Goal: Task Accomplishment & Management: Complete application form

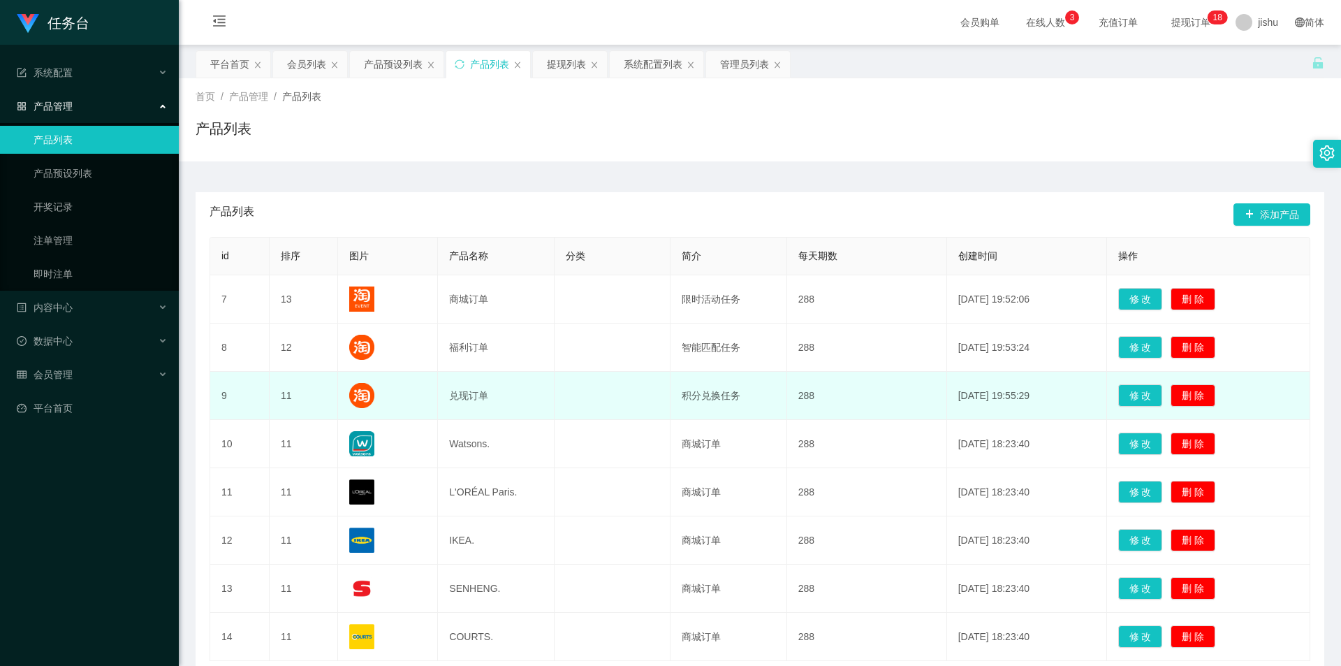
scroll to position [105, 0]
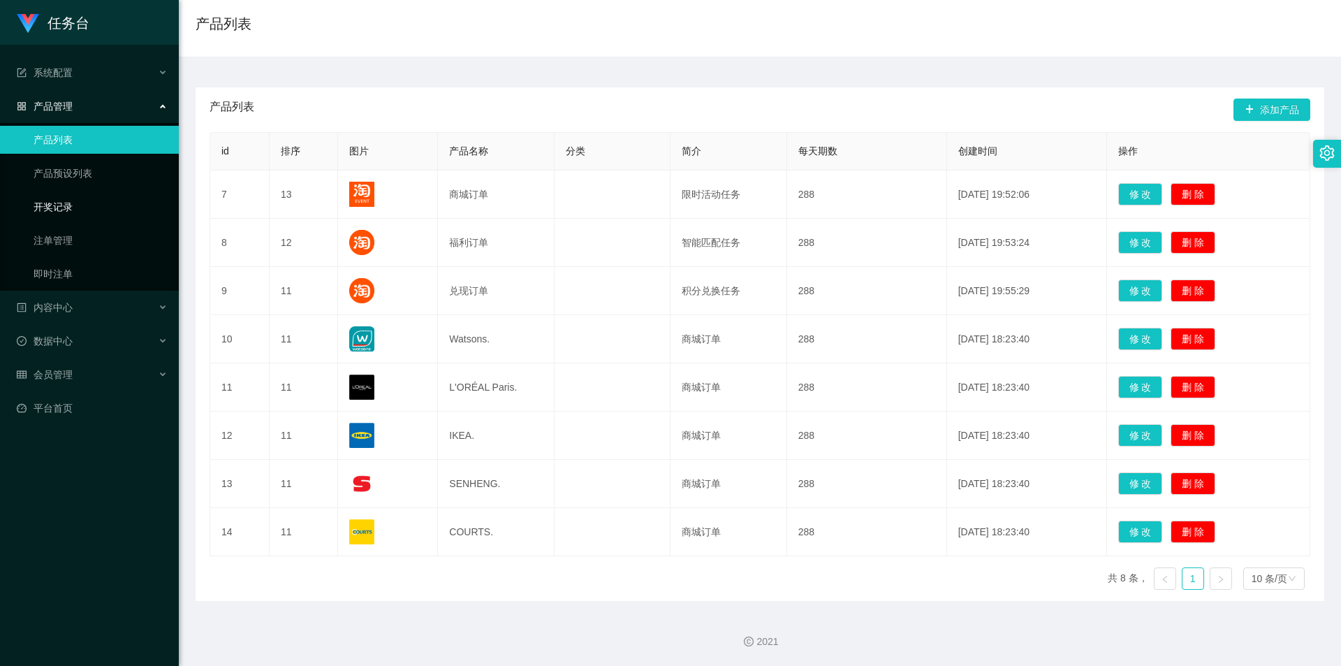
click at [98, 207] on link "开奖记录" at bounding box center [101, 207] width 134 height 28
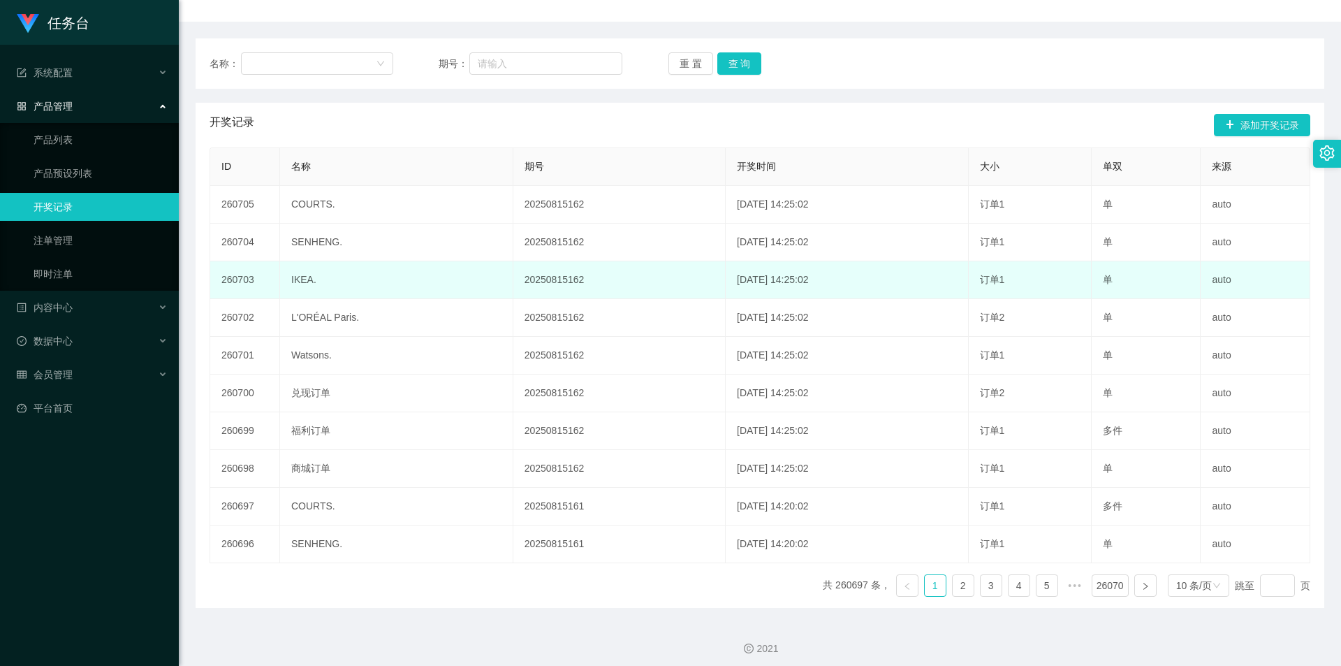
scroll to position [147, 0]
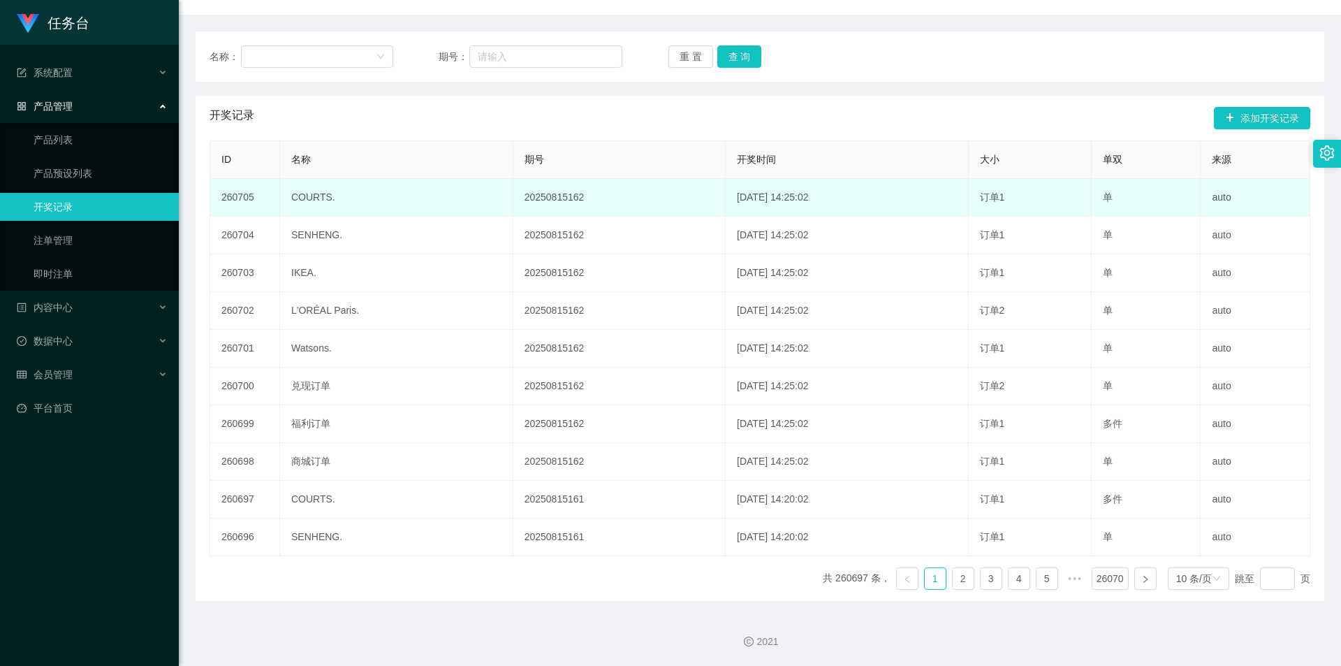
click at [650, 202] on td "20250815162" at bounding box center [619, 198] width 212 height 38
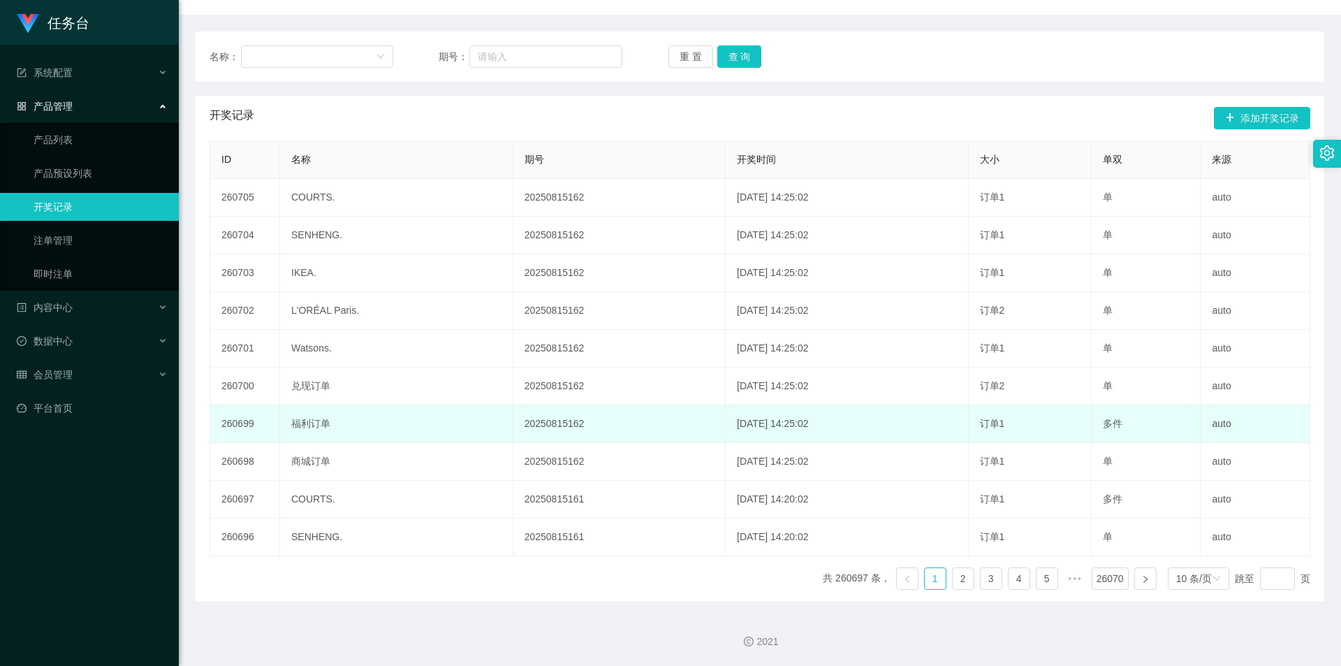
click at [662, 436] on td "20250815162" at bounding box center [619, 424] width 212 height 38
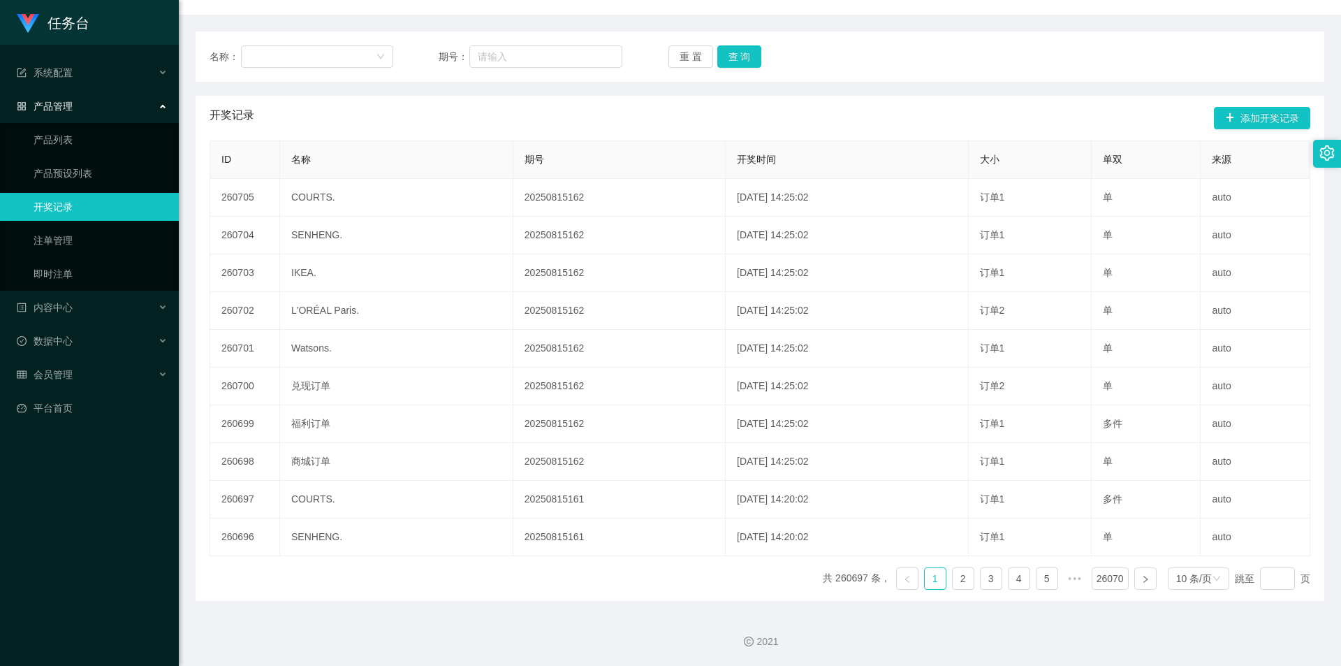
click at [689, 127] on div "开奖记录 添加开奖记录" at bounding box center [760, 118] width 1101 height 45
click at [580, 145] on th "期号" at bounding box center [619, 160] width 212 height 38
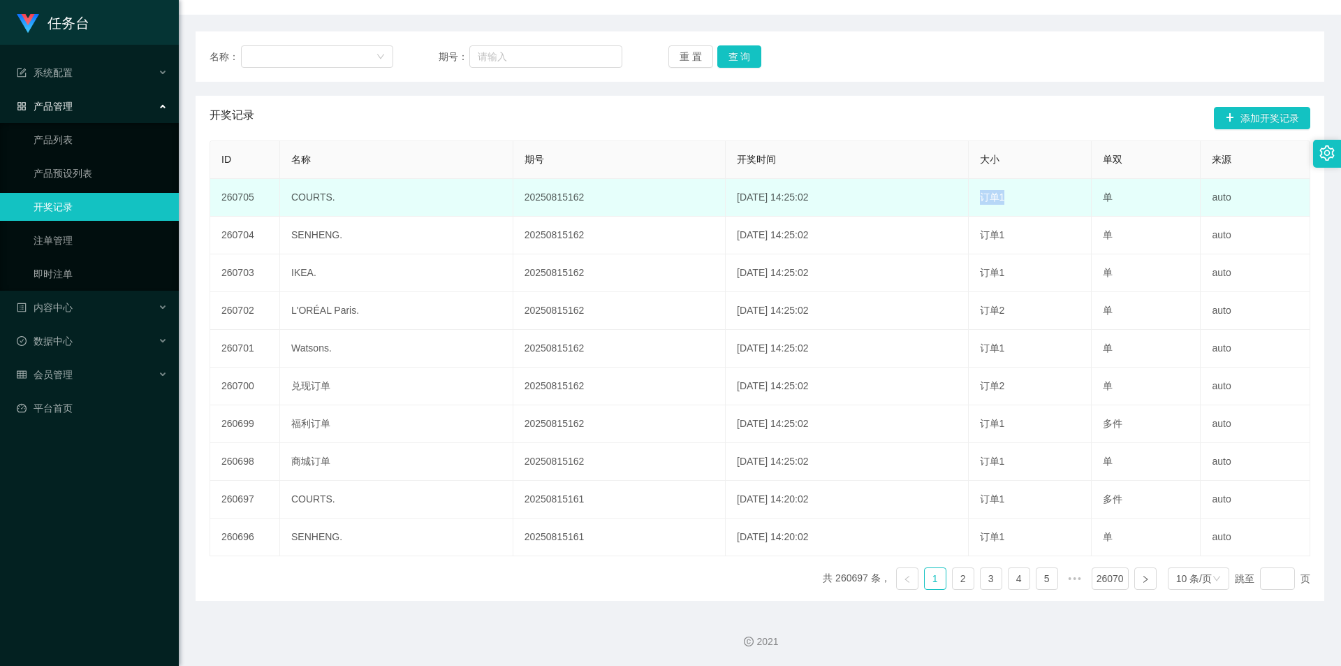
drag, startPoint x: 1010, startPoint y: 200, endPoint x: 987, endPoint y: 199, distance: 23.1
click at [987, 199] on td "订单1" at bounding box center [1030, 198] width 123 height 38
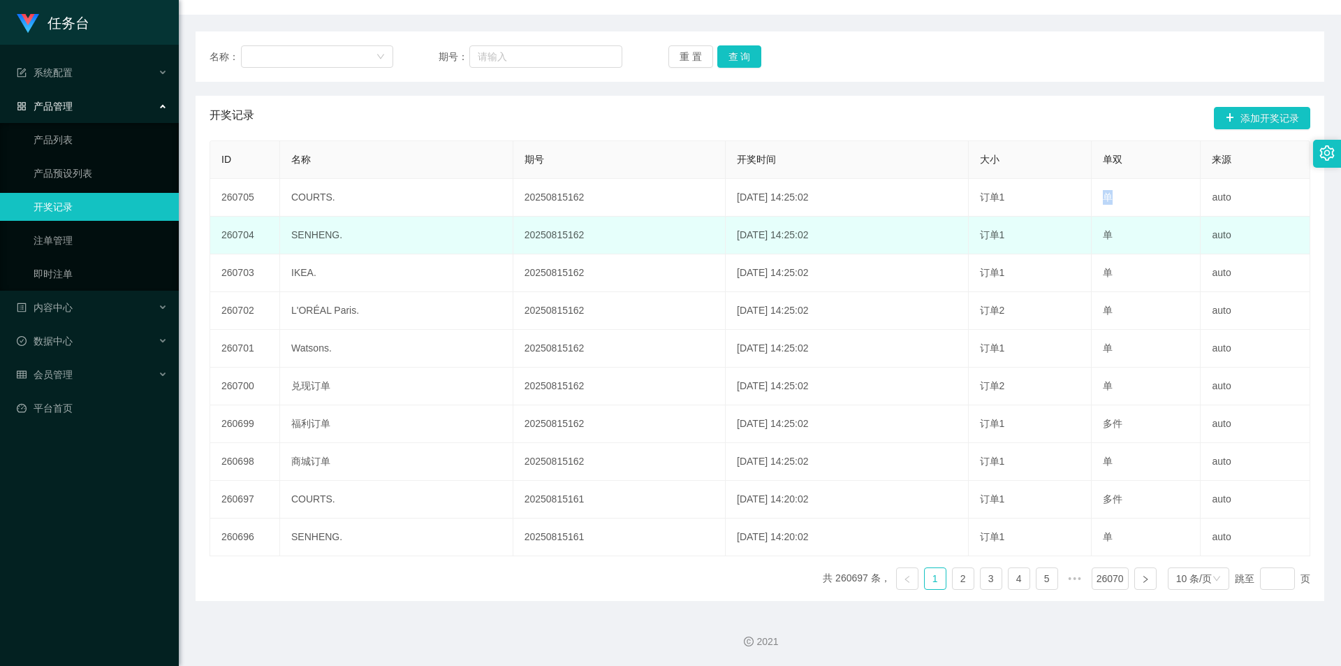
drag, startPoint x: 1116, startPoint y: 199, endPoint x: 1099, endPoint y: 218, distance: 25.7
click at [1095, 198] on td "单" at bounding box center [1146, 198] width 109 height 38
drag, startPoint x: 1118, startPoint y: 231, endPoint x: 1098, endPoint y: 233, distance: 19.7
click at [1098, 233] on td "单" at bounding box center [1146, 236] width 109 height 38
drag, startPoint x: 1029, startPoint y: 233, endPoint x: 982, endPoint y: 234, distance: 46.8
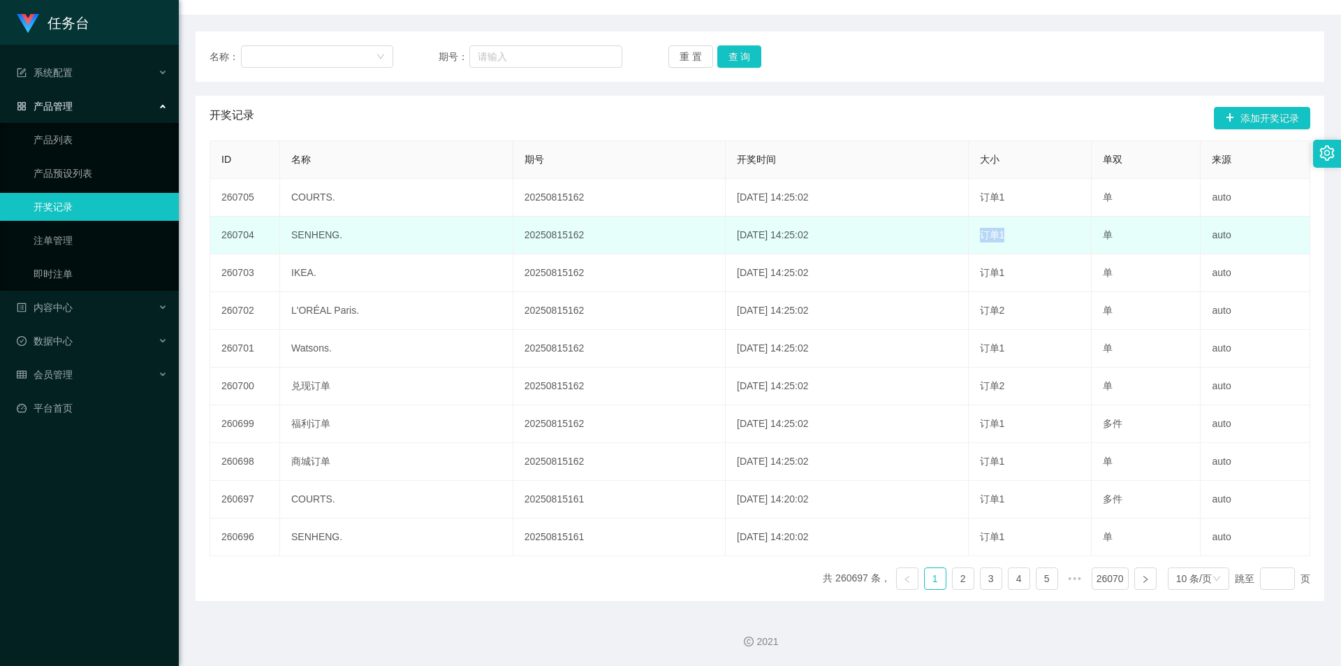
click at [982, 233] on td "订单1" at bounding box center [1030, 236] width 123 height 38
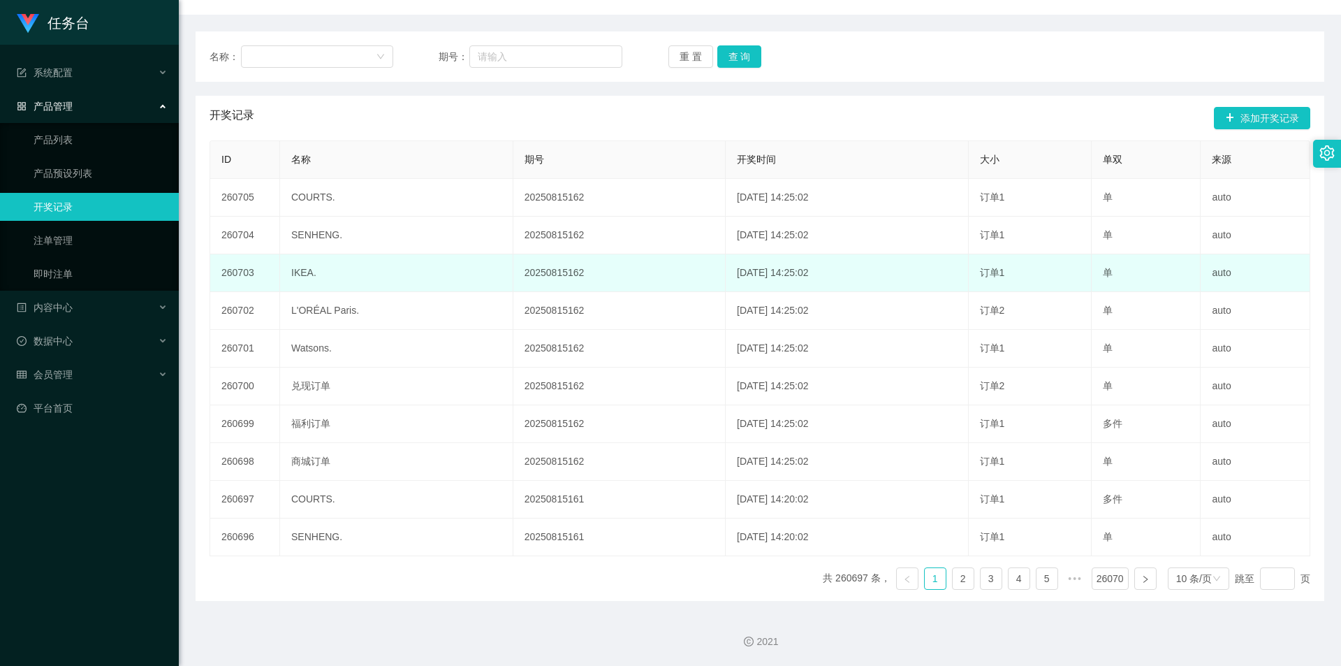
click at [1014, 263] on td "订单1" at bounding box center [1030, 273] width 123 height 38
drag, startPoint x: 1015, startPoint y: 279, endPoint x: 984, endPoint y: 275, distance: 31.0
click at [984, 275] on td "订单1" at bounding box center [1030, 273] width 123 height 38
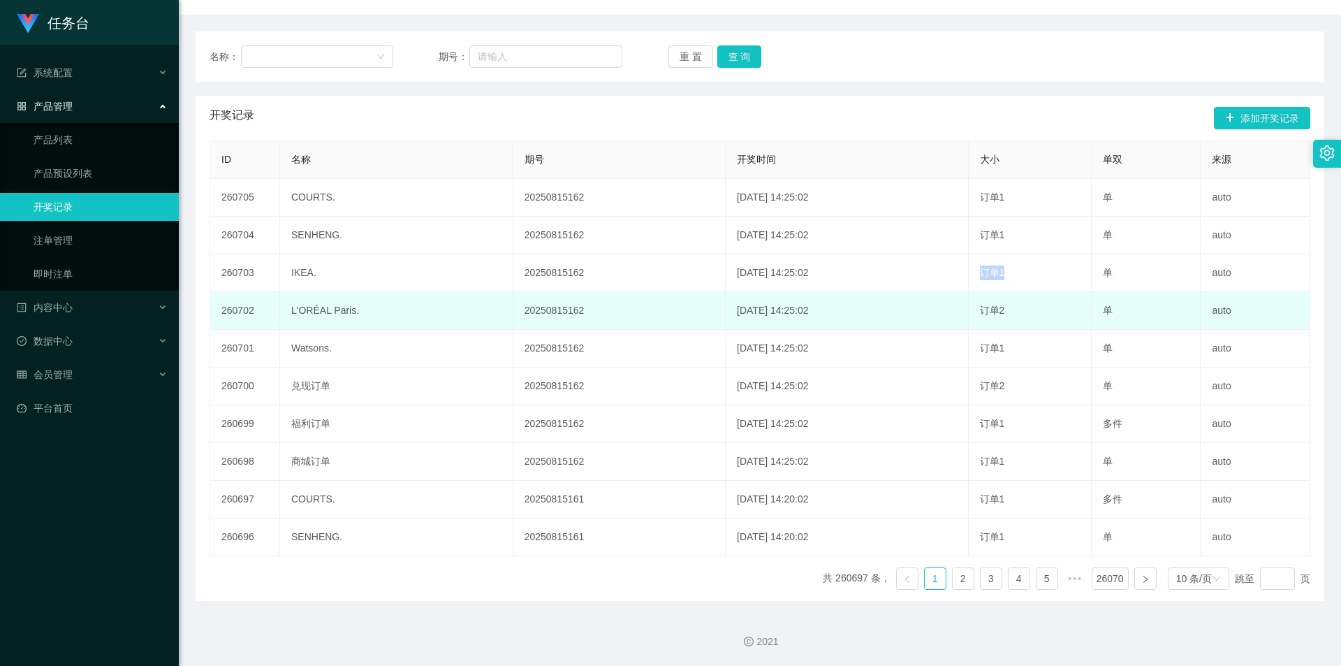
click at [1005, 314] on span "订单2" at bounding box center [992, 310] width 25 height 11
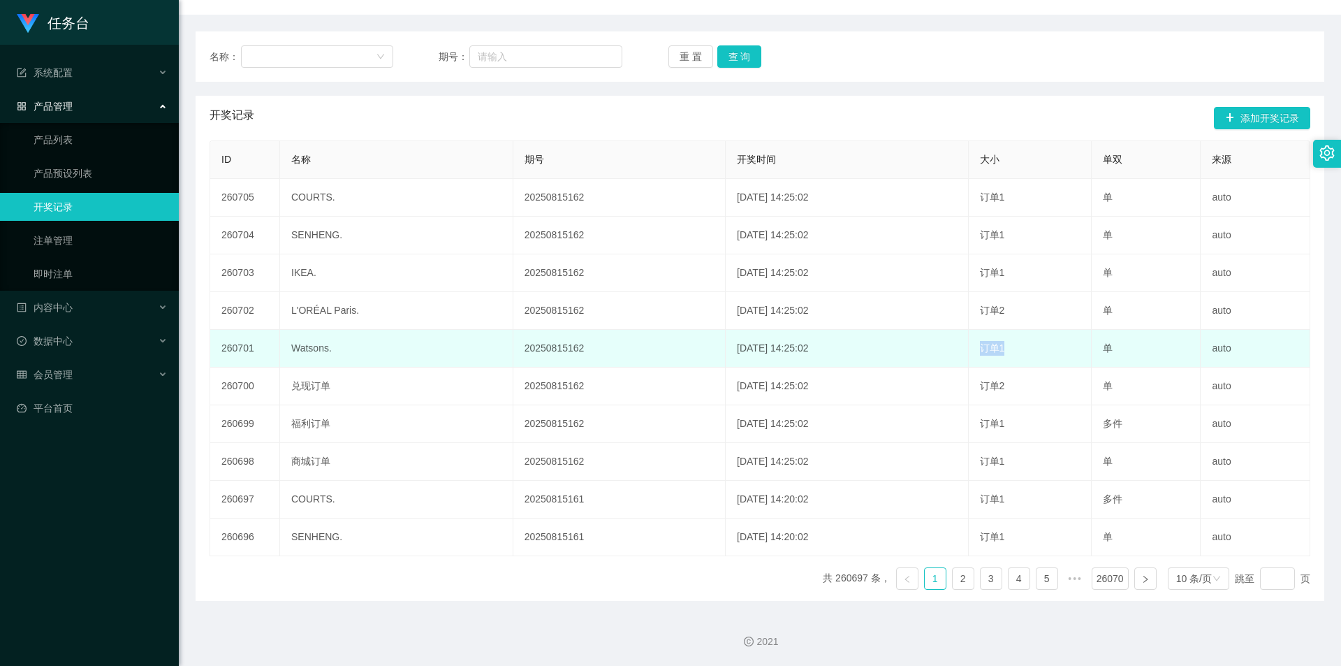
drag, startPoint x: 1015, startPoint y: 349, endPoint x: 993, endPoint y: 349, distance: 21.7
click at [993, 349] on td "订单1" at bounding box center [1030, 349] width 123 height 38
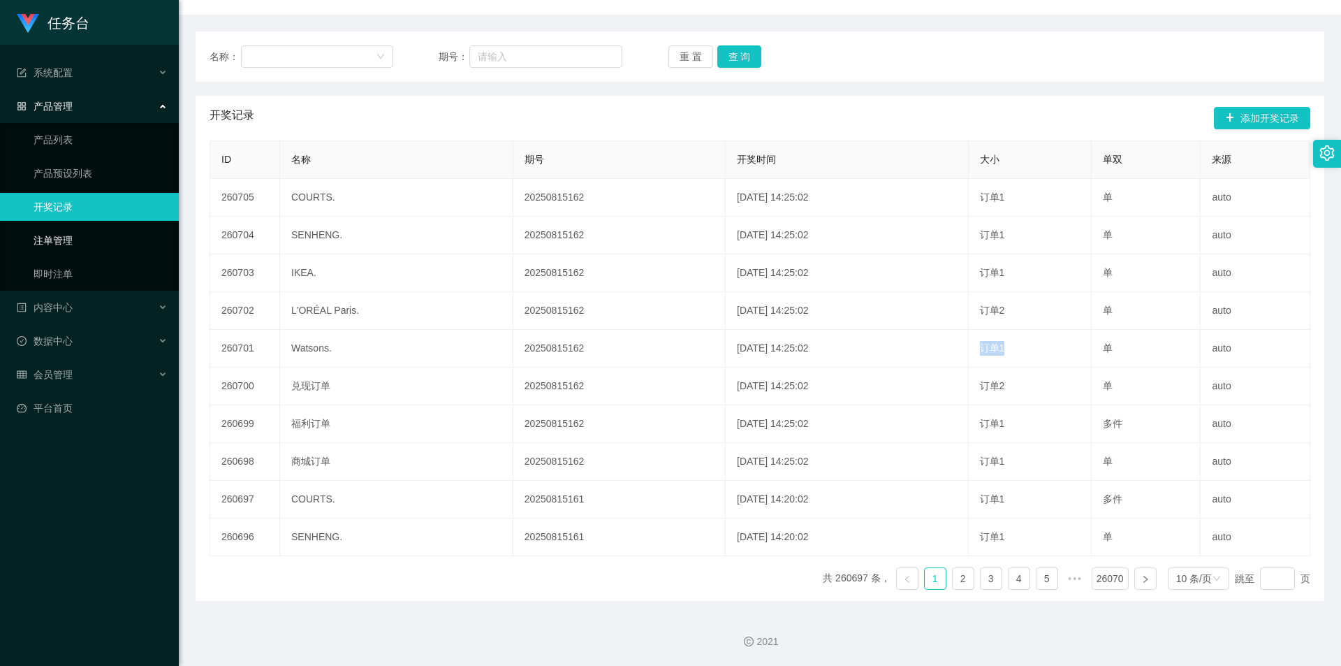
click at [120, 233] on link "注单管理" at bounding box center [101, 240] width 134 height 28
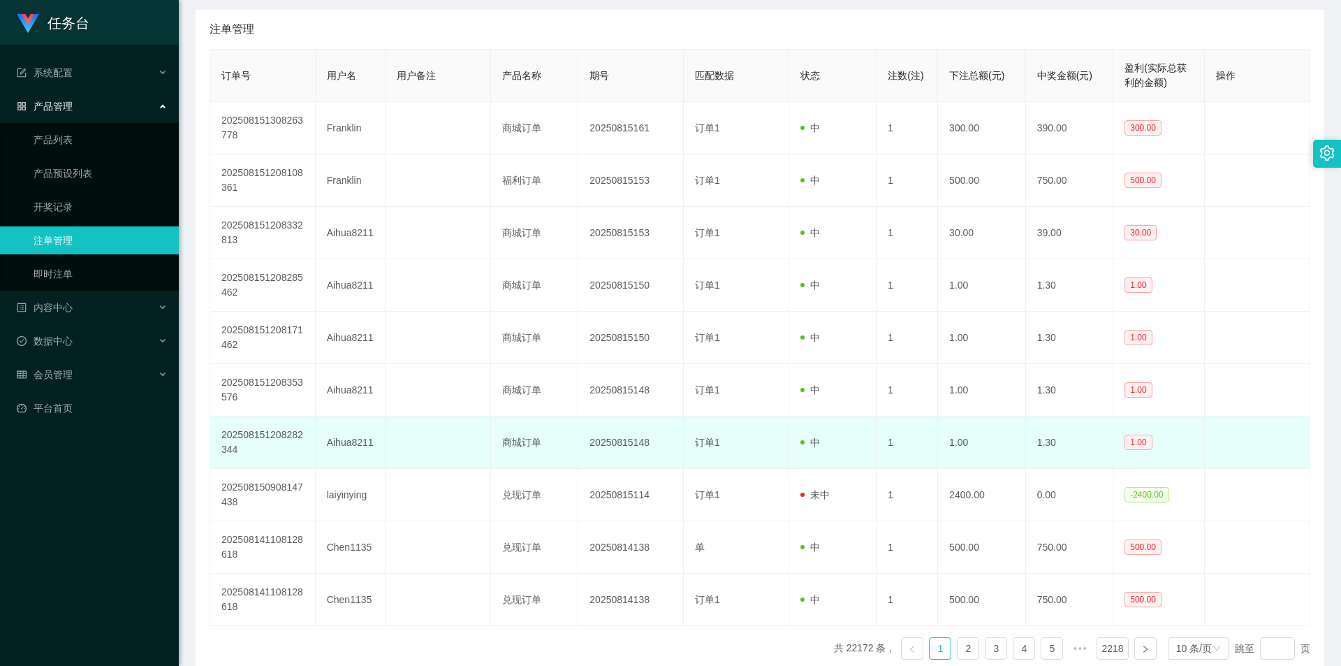
scroll to position [302, 0]
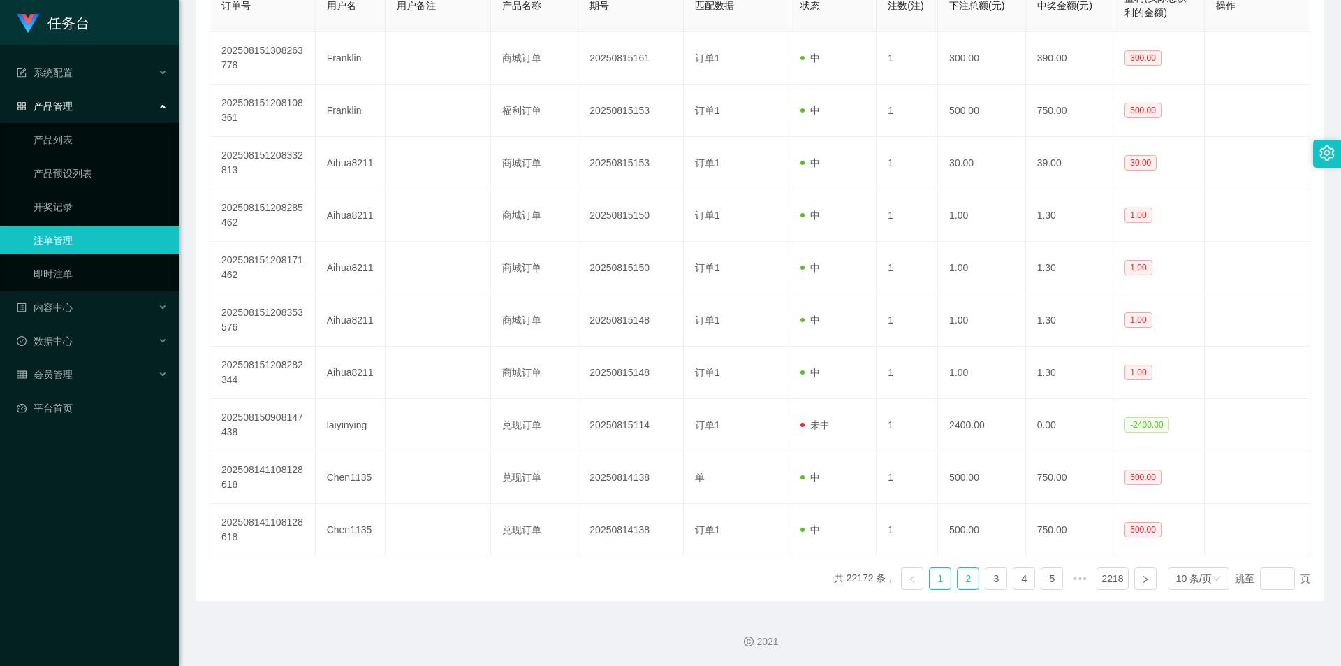
click at [959, 579] on link "2" at bounding box center [968, 578] width 21 height 21
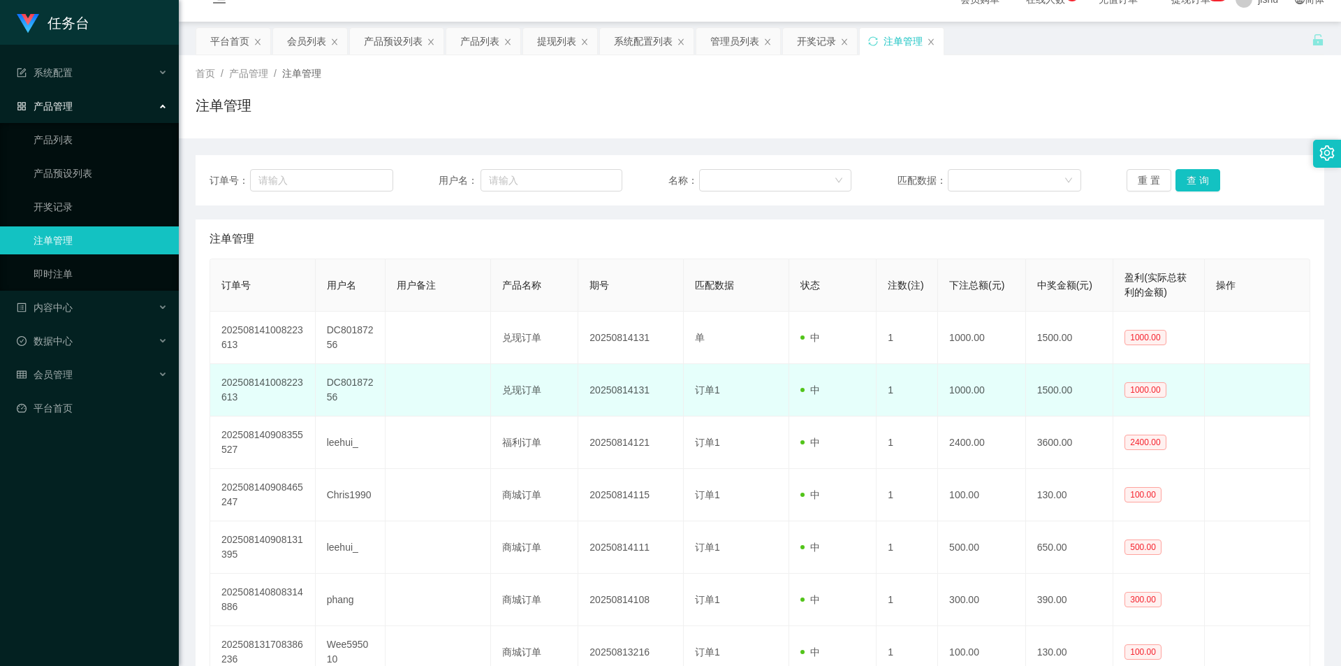
scroll to position [0, 0]
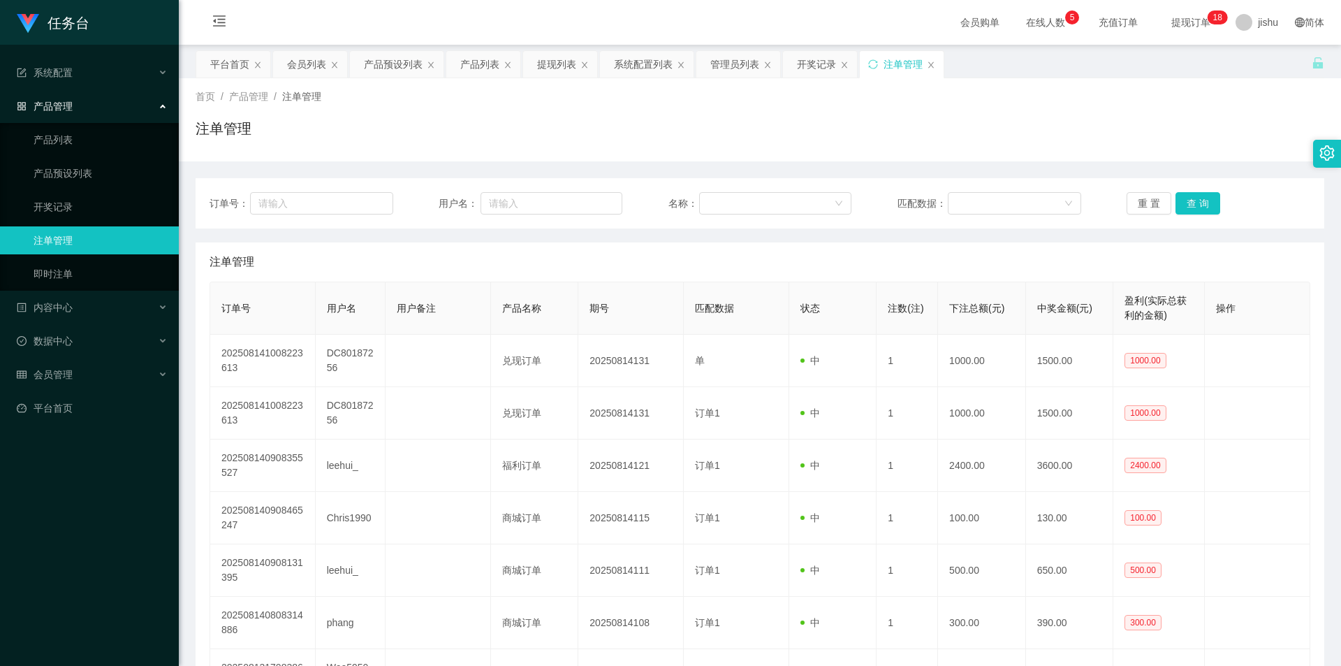
click at [598, 135] on div "注单管理" at bounding box center [760, 134] width 1129 height 32
click at [100, 145] on link "产品列表" at bounding box center [101, 140] width 134 height 28
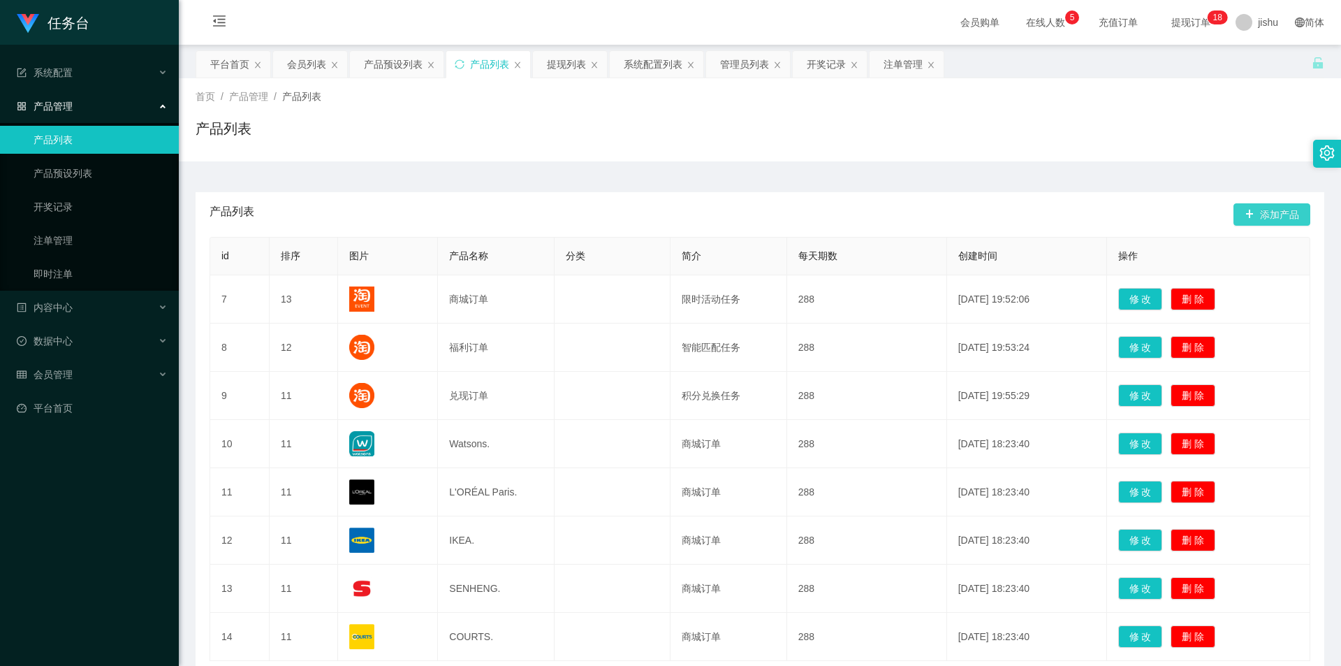
click at [1271, 217] on button "添加产品" at bounding box center [1272, 214] width 77 height 22
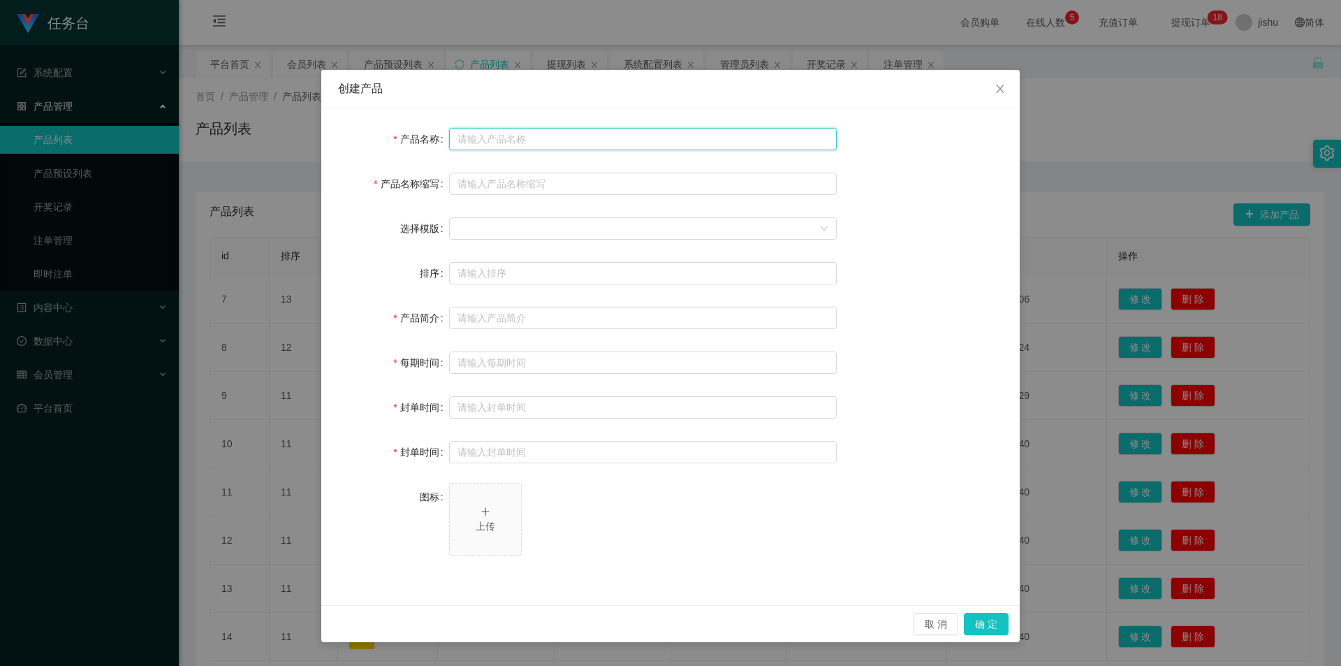
click at [531, 137] on input "text" at bounding box center [643, 139] width 388 height 22
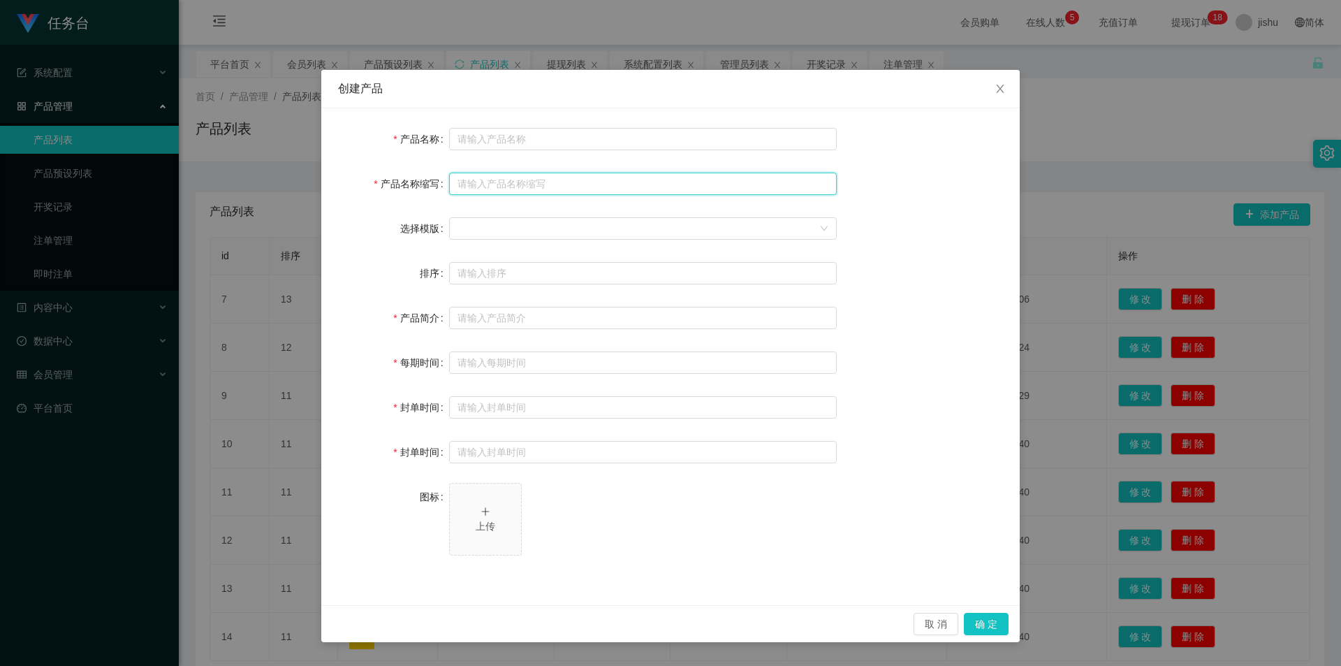
click at [537, 183] on input "text" at bounding box center [643, 184] width 388 height 22
click at [512, 230] on div at bounding box center [639, 228] width 362 height 21
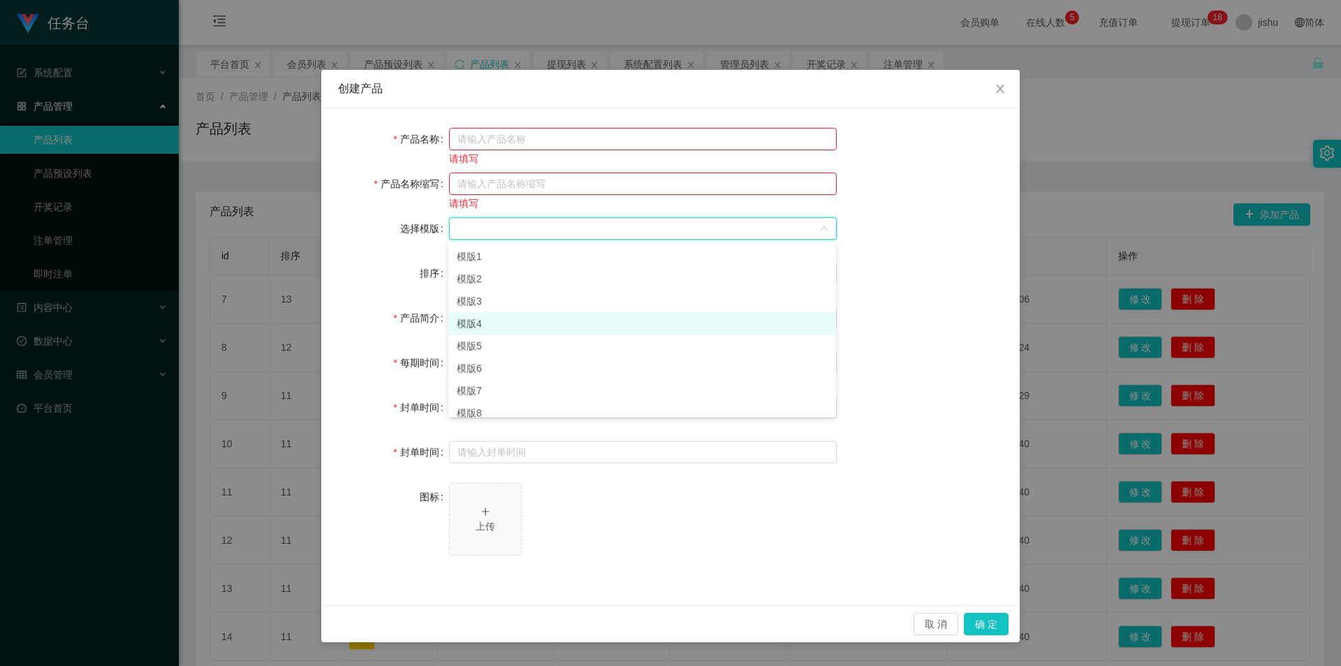
scroll to position [10, 0]
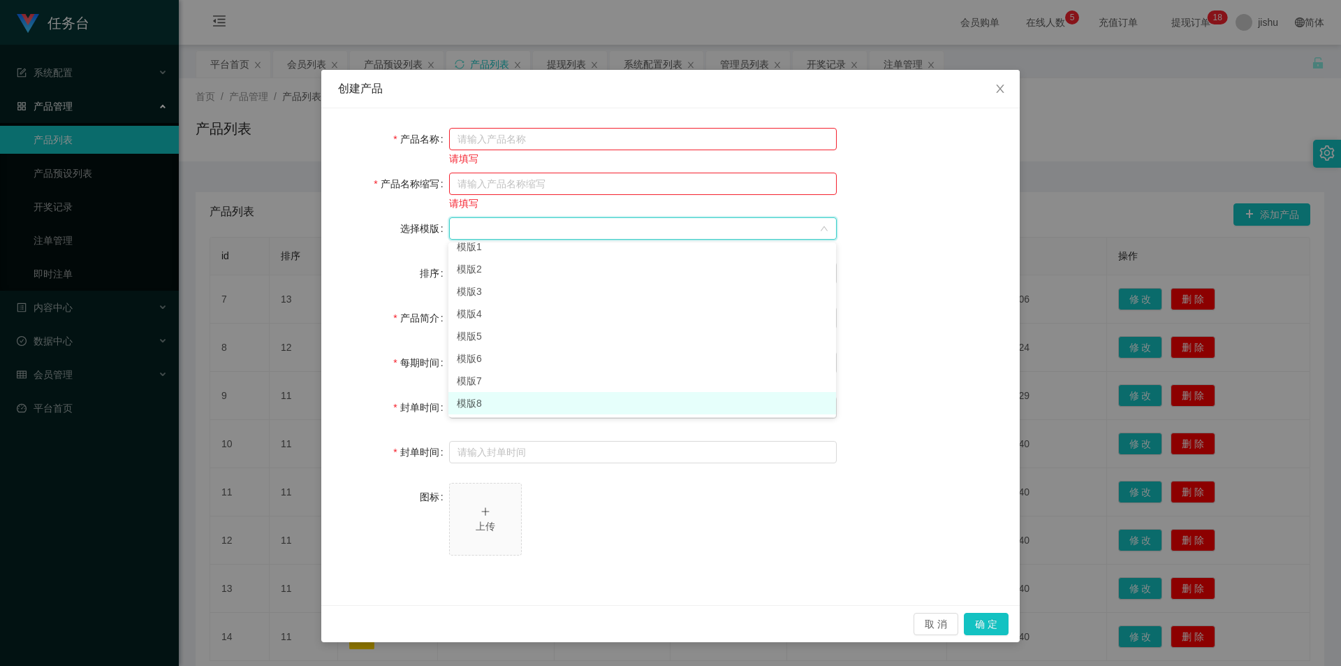
click at [518, 404] on li "模版8" at bounding box center [642, 403] width 388 height 22
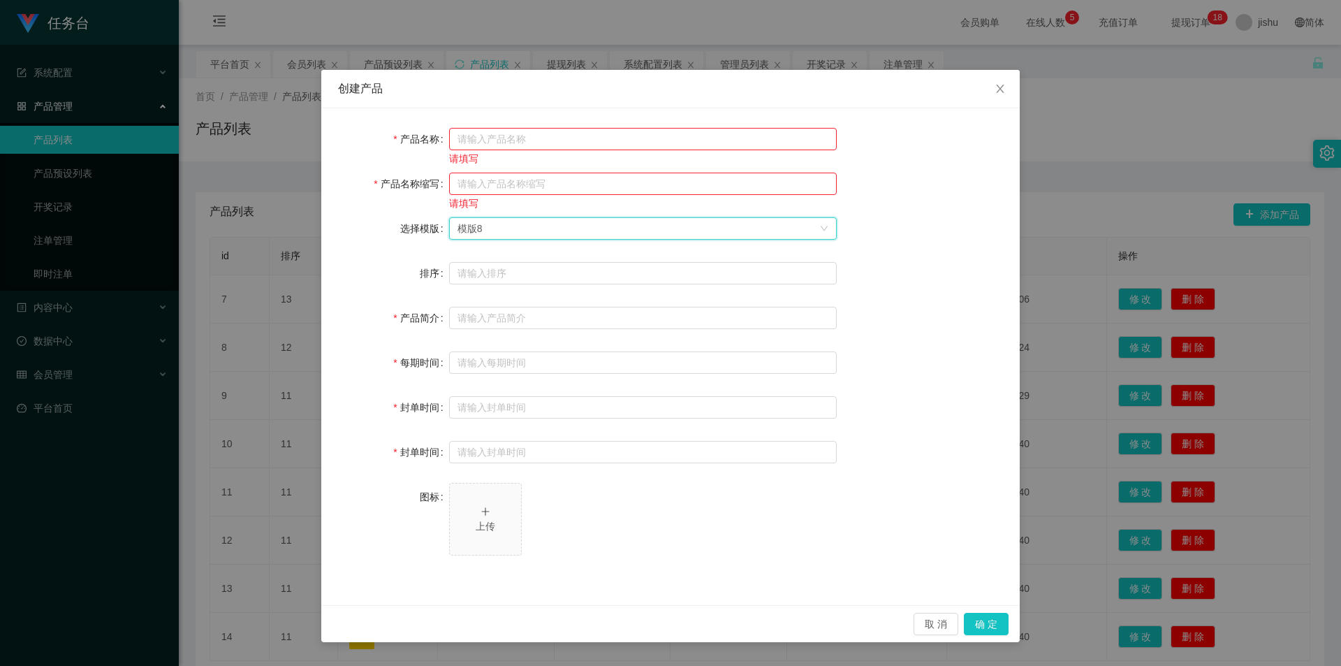
click at [513, 221] on div "模版8" at bounding box center [639, 228] width 362 height 21
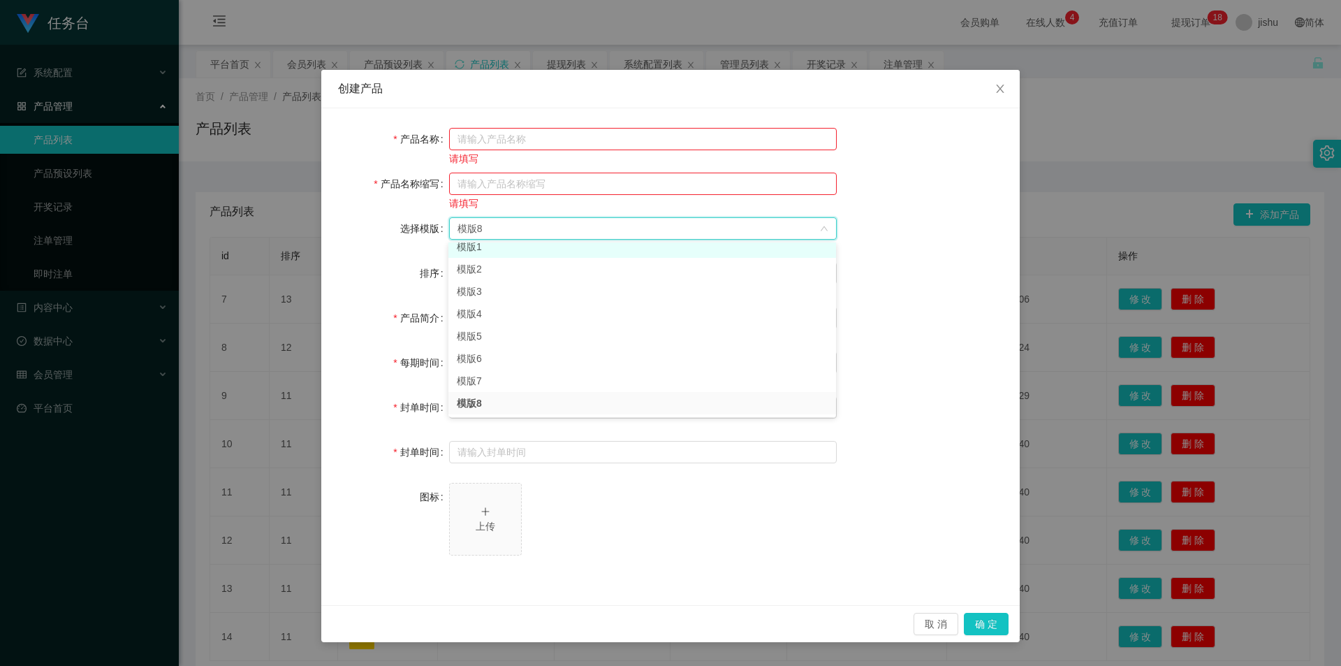
scroll to position [3, 0]
click at [530, 250] on li "模版1" at bounding box center [642, 253] width 388 height 22
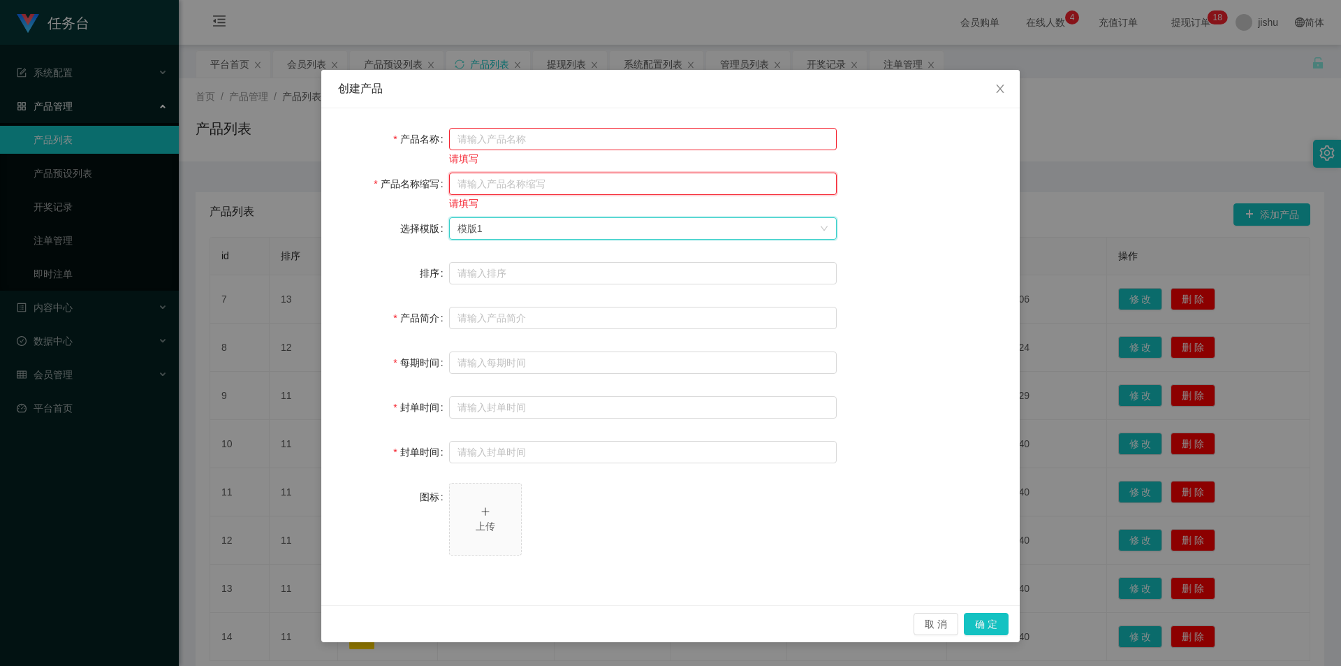
click at [633, 180] on input "text" at bounding box center [643, 184] width 388 height 22
click at [650, 133] on input "text" at bounding box center [643, 139] width 388 height 22
click at [592, 184] on input "text" at bounding box center [643, 184] width 388 height 22
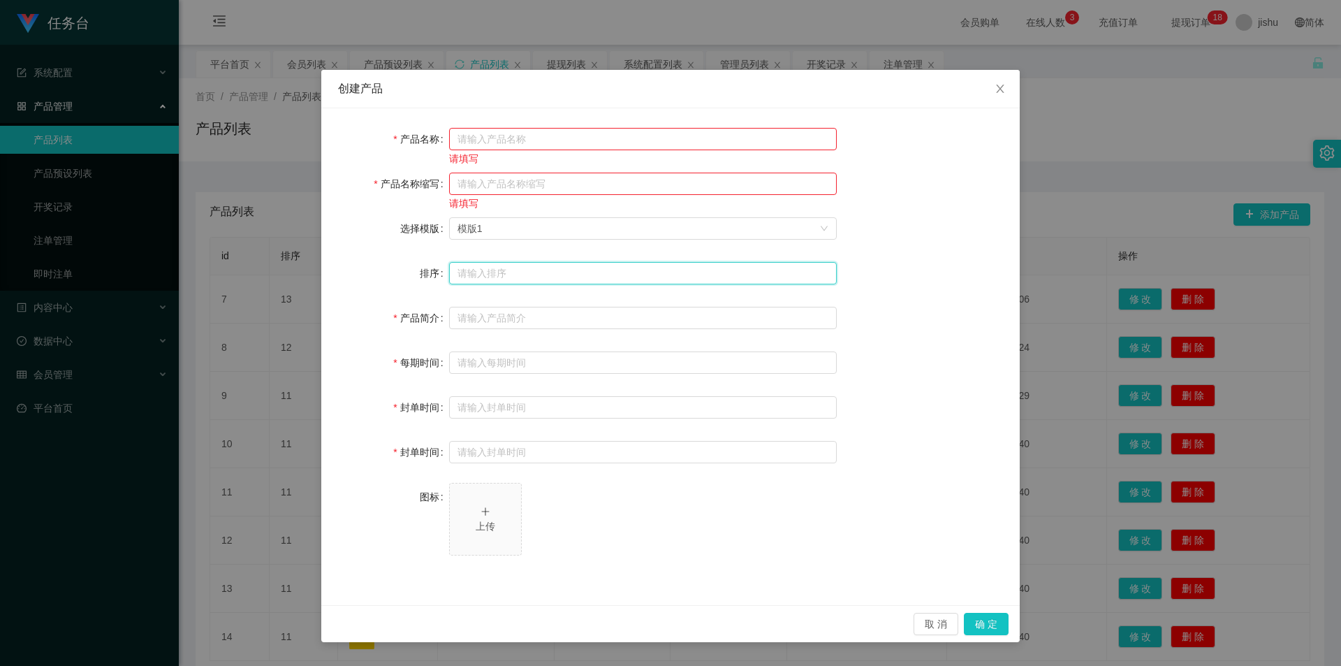
click at [550, 270] on input "text" at bounding box center [643, 273] width 388 height 22
click at [534, 186] on input "text" at bounding box center [643, 184] width 388 height 22
click at [548, 137] on input "text" at bounding box center [643, 139] width 388 height 22
click at [530, 184] on input "text" at bounding box center [643, 184] width 388 height 22
click at [1004, 85] on icon "图标: close" at bounding box center [1000, 88] width 11 height 11
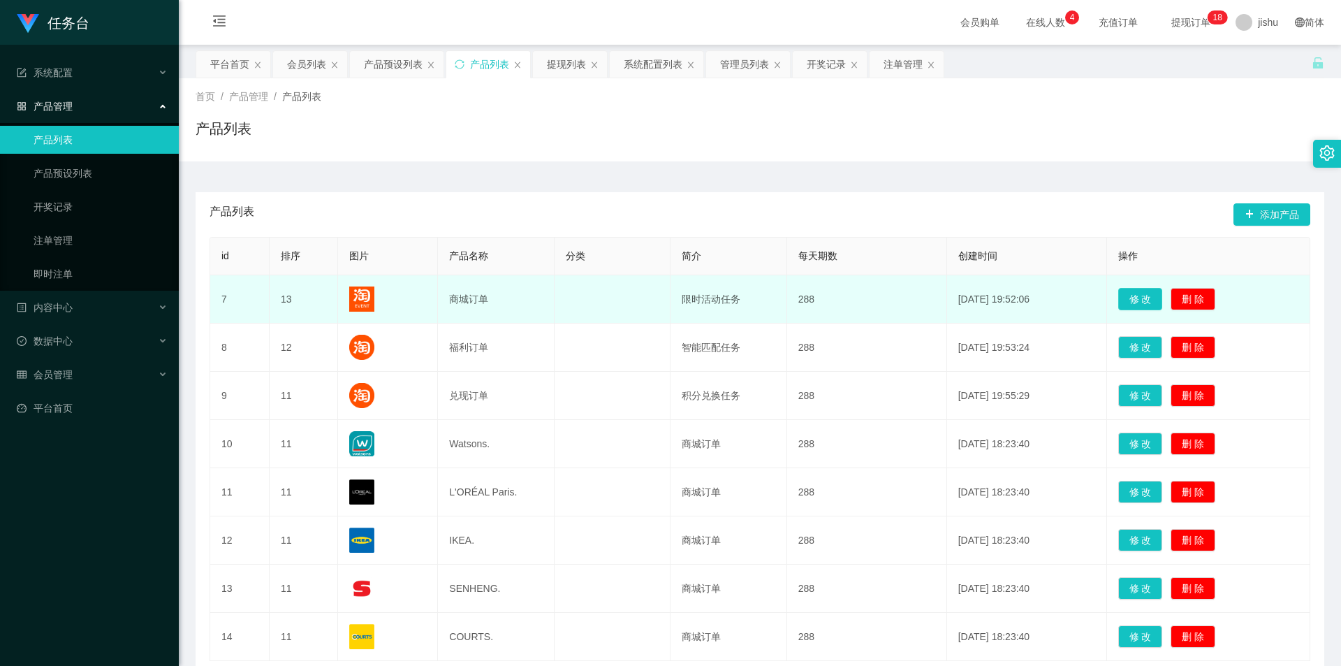
click at [1122, 298] on button "修 改" at bounding box center [1140, 299] width 45 height 22
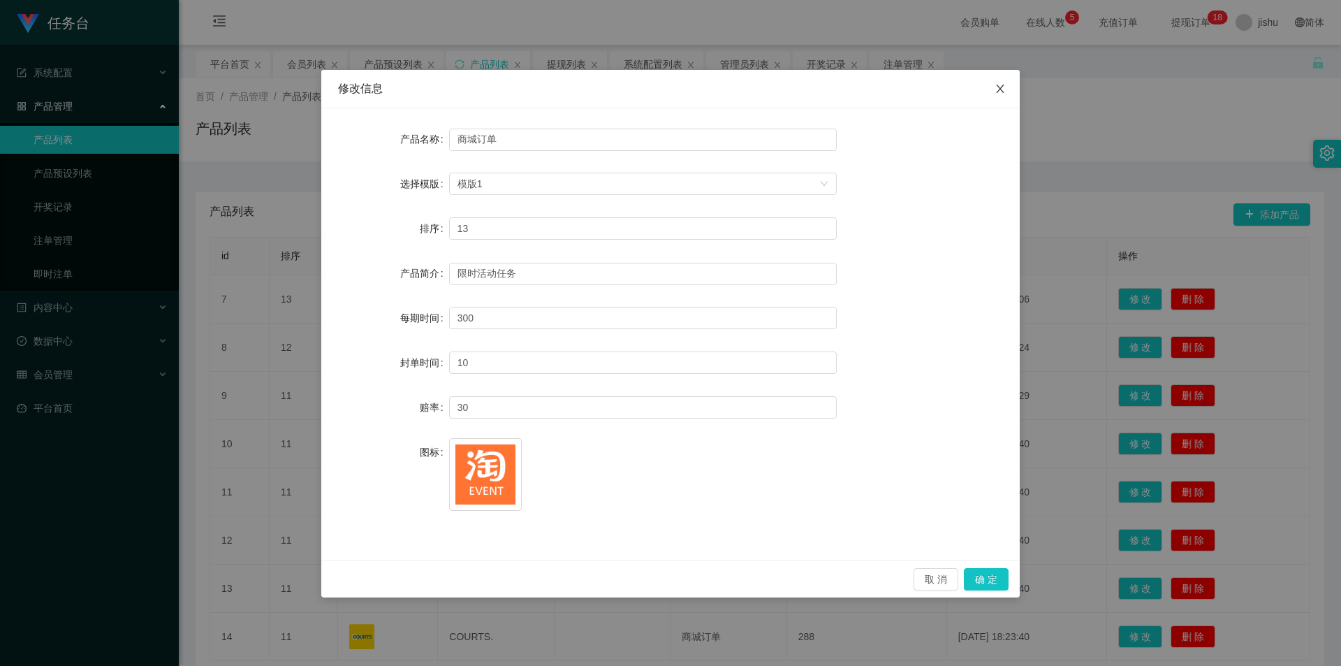
click at [1003, 87] on icon "图标: close" at bounding box center [1000, 89] width 8 height 8
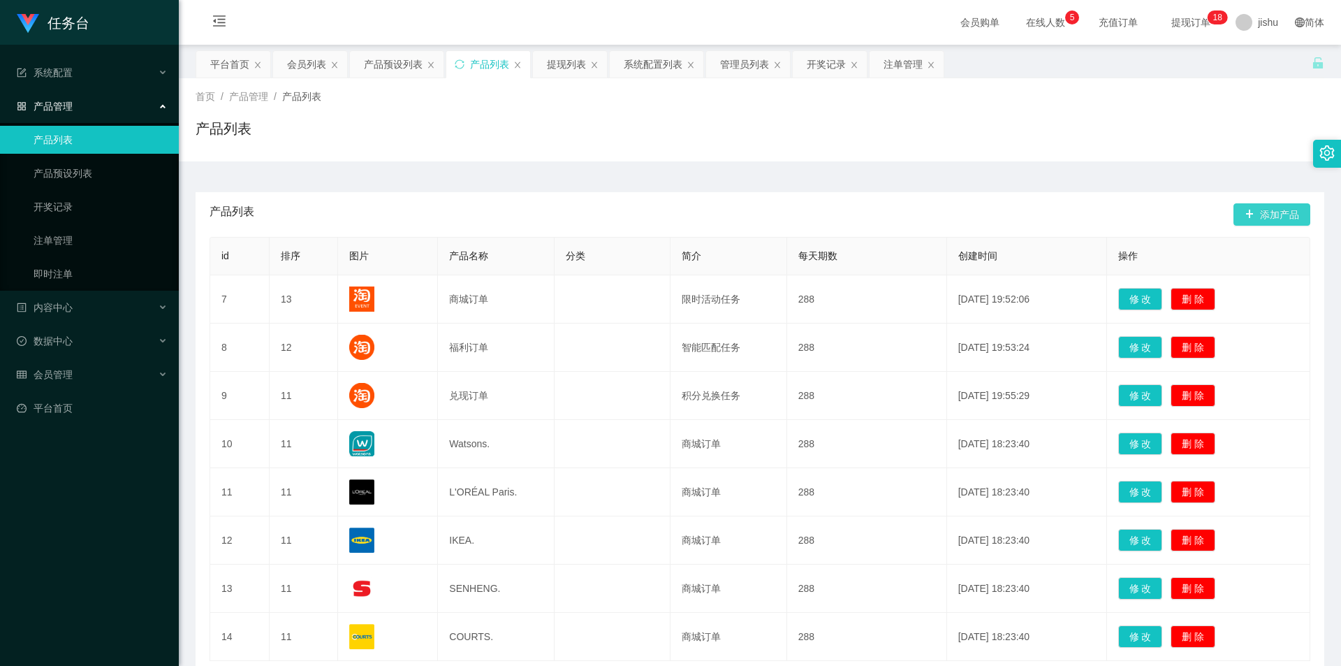
click at [1273, 213] on button "添加产品" at bounding box center [1272, 214] width 77 height 22
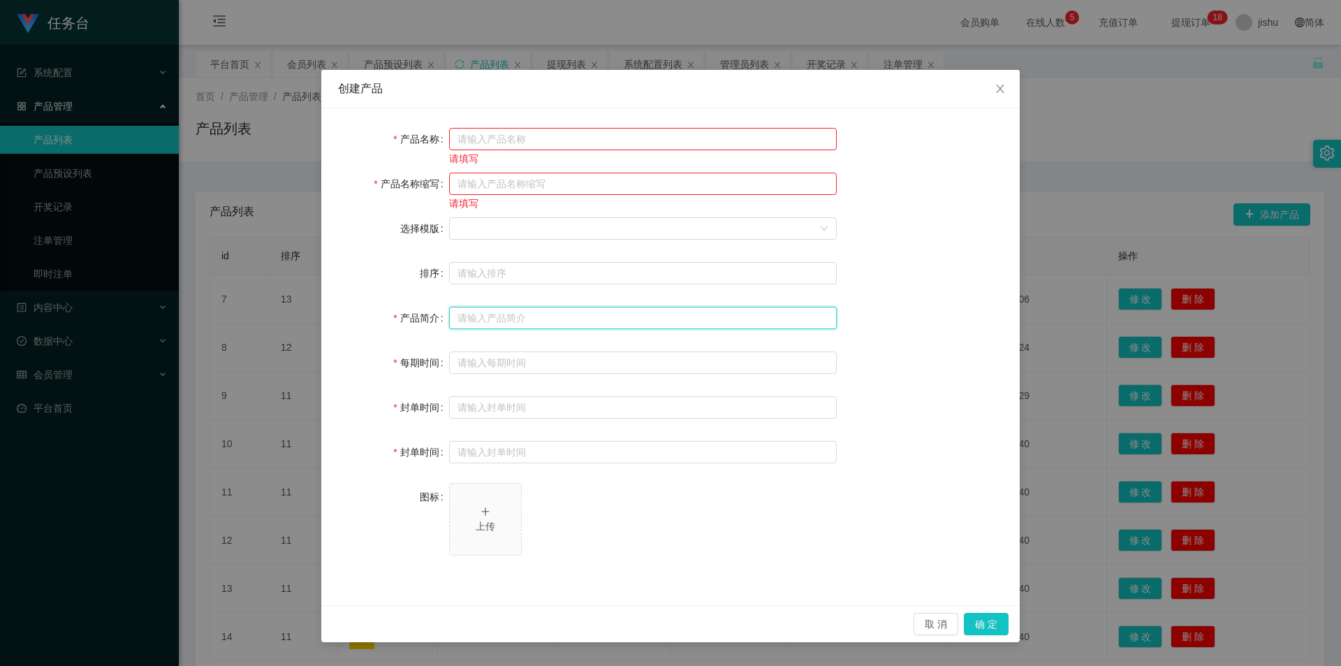
click at [544, 320] on input "text" at bounding box center [643, 318] width 388 height 22
click at [534, 360] on input "text" at bounding box center [643, 362] width 388 height 22
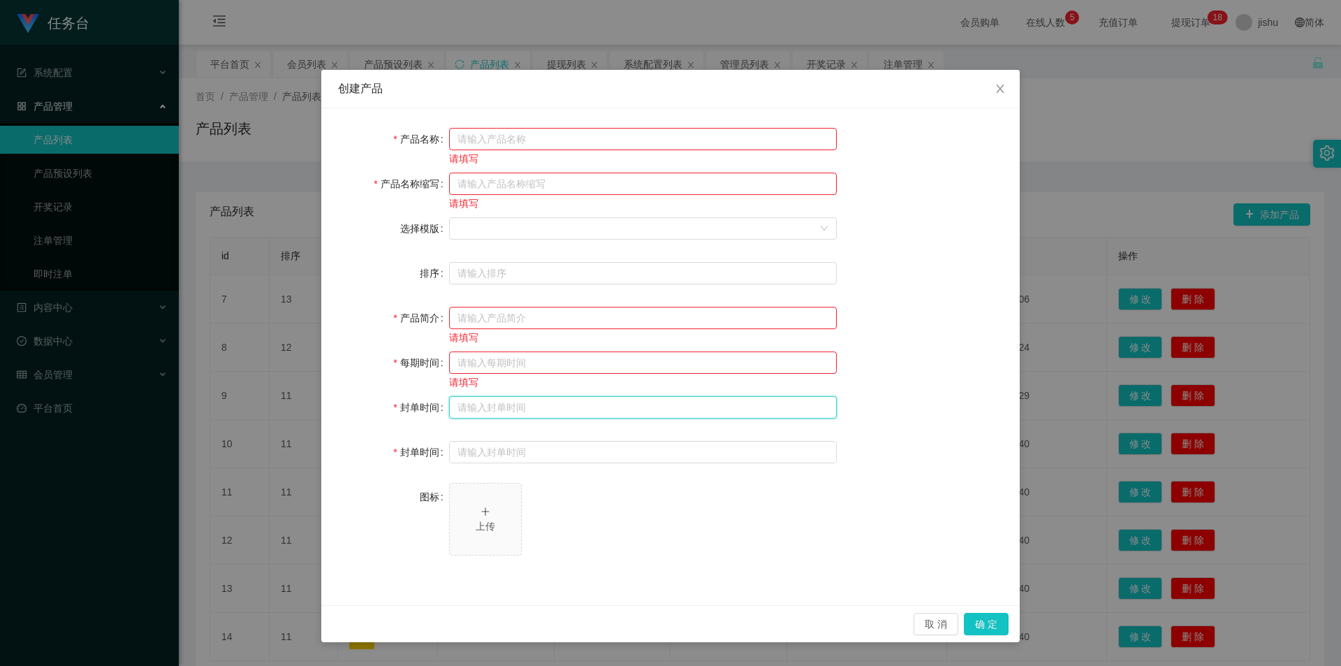
click at [514, 409] on input "text" at bounding box center [643, 407] width 388 height 22
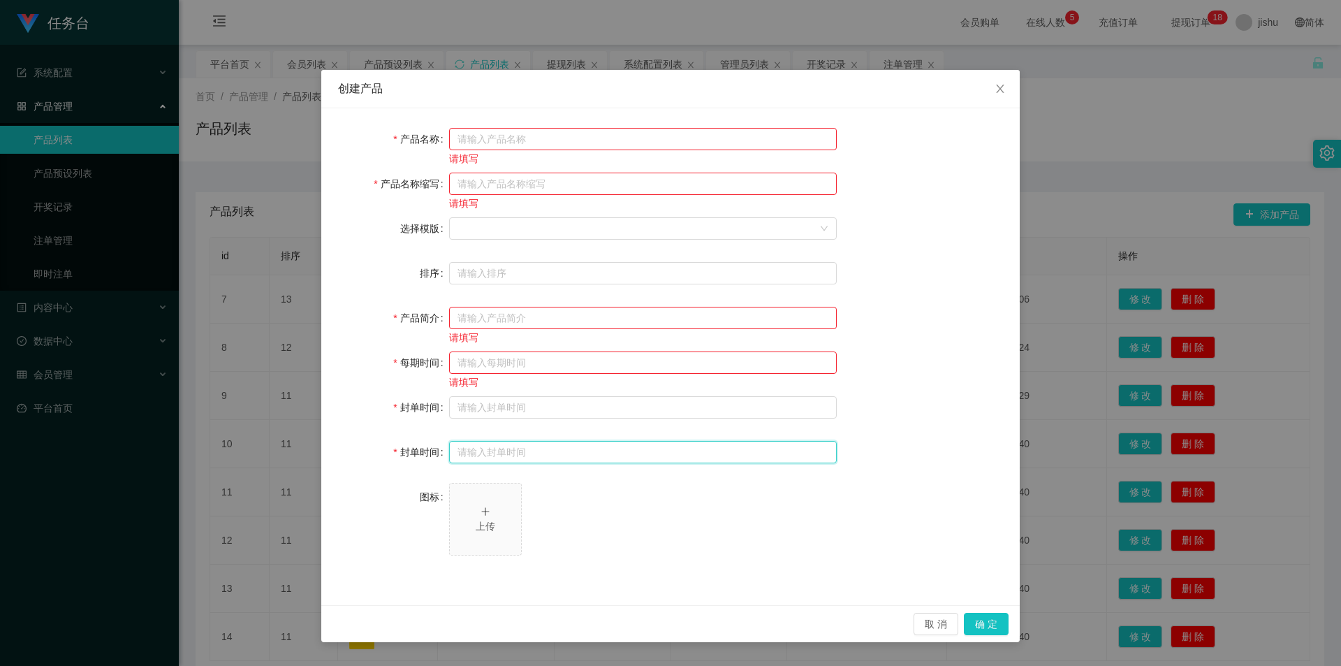
click at [512, 453] on input "text" at bounding box center [643, 452] width 388 height 22
click at [999, 87] on icon "图标: close" at bounding box center [1000, 88] width 11 height 11
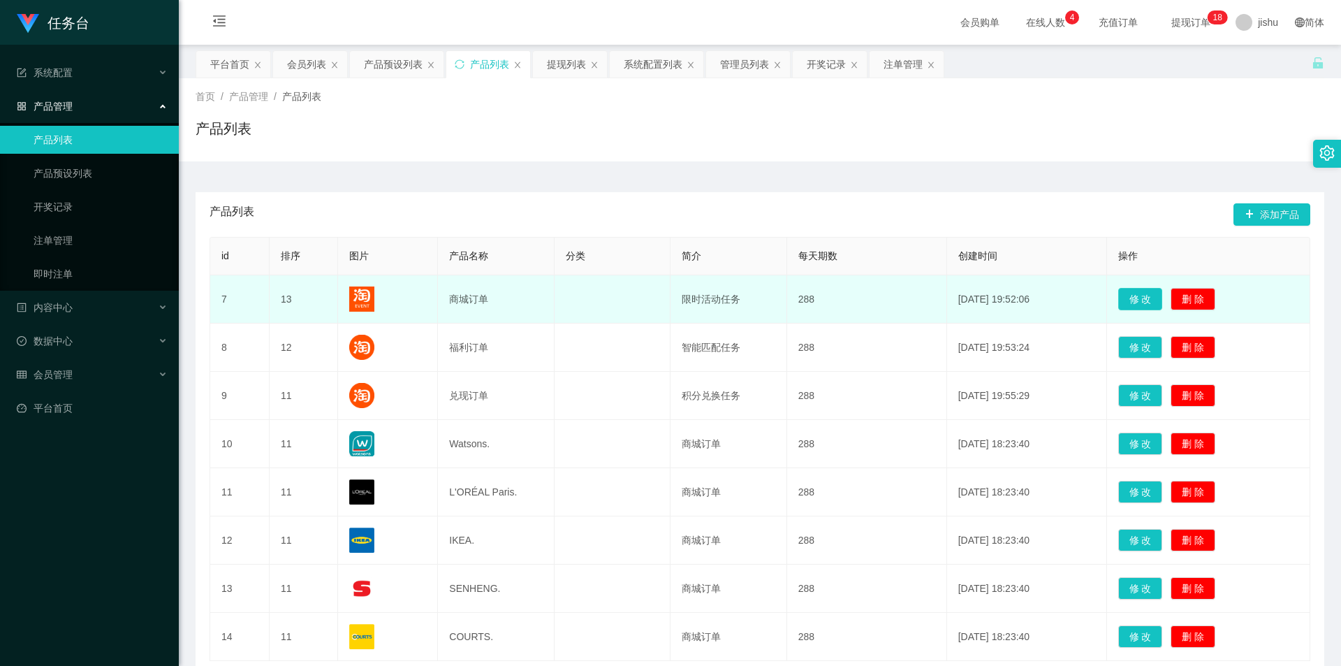
click at [1129, 294] on button "修 改" at bounding box center [1140, 299] width 45 height 22
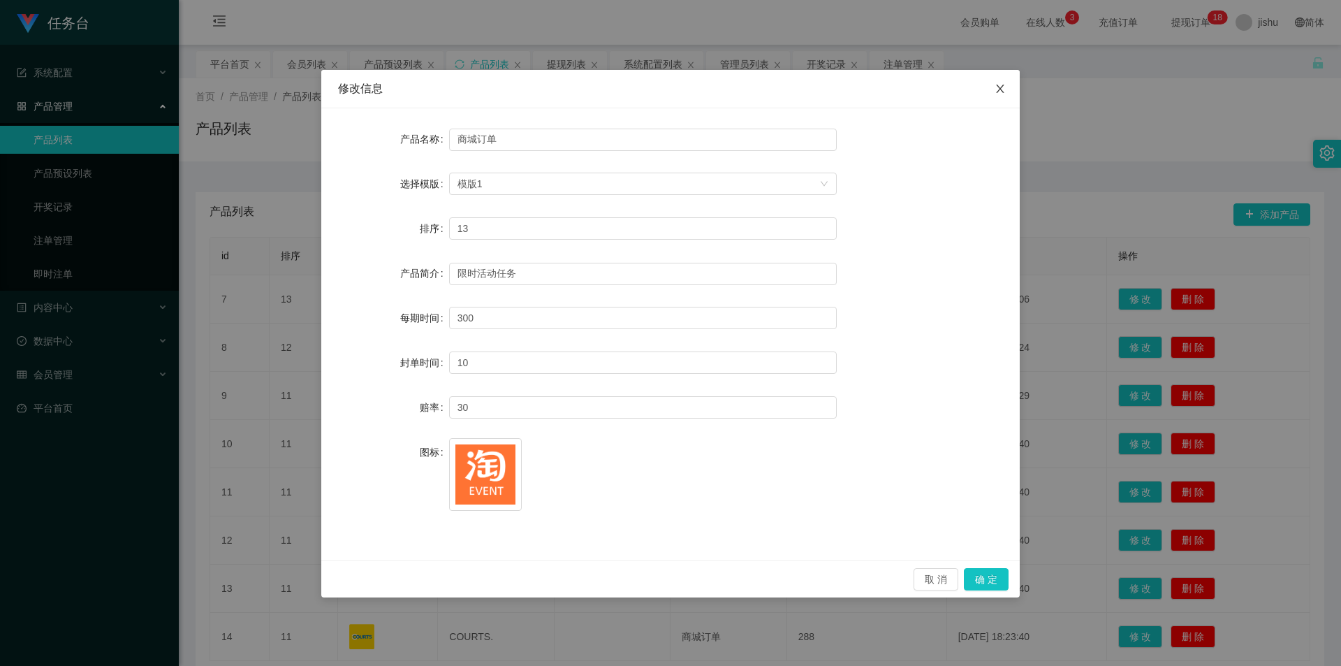
click at [1000, 89] on icon "图标: close" at bounding box center [1000, 89] width 8 height 8
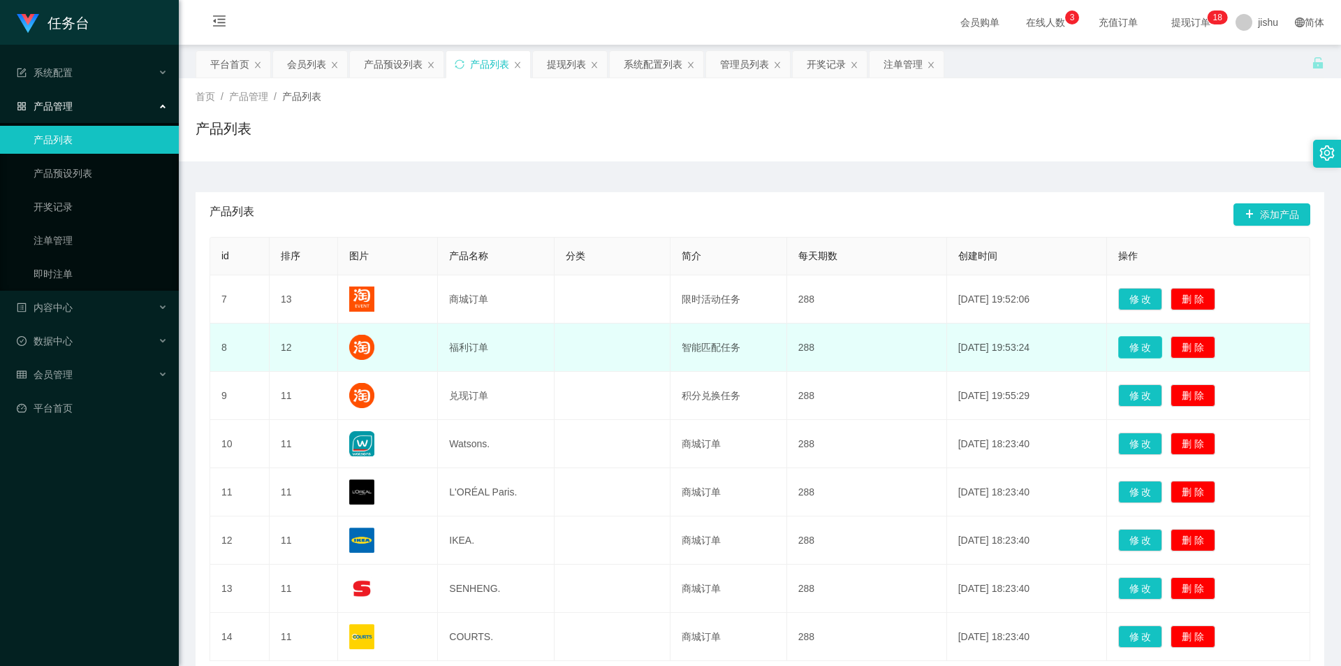
click at [1131, 349] on button "修 改" at bounding box center [1140, 347] width 45 height 22
type input "福利订单"
type input "12"
type input "智能匹配任务"
type input "50"
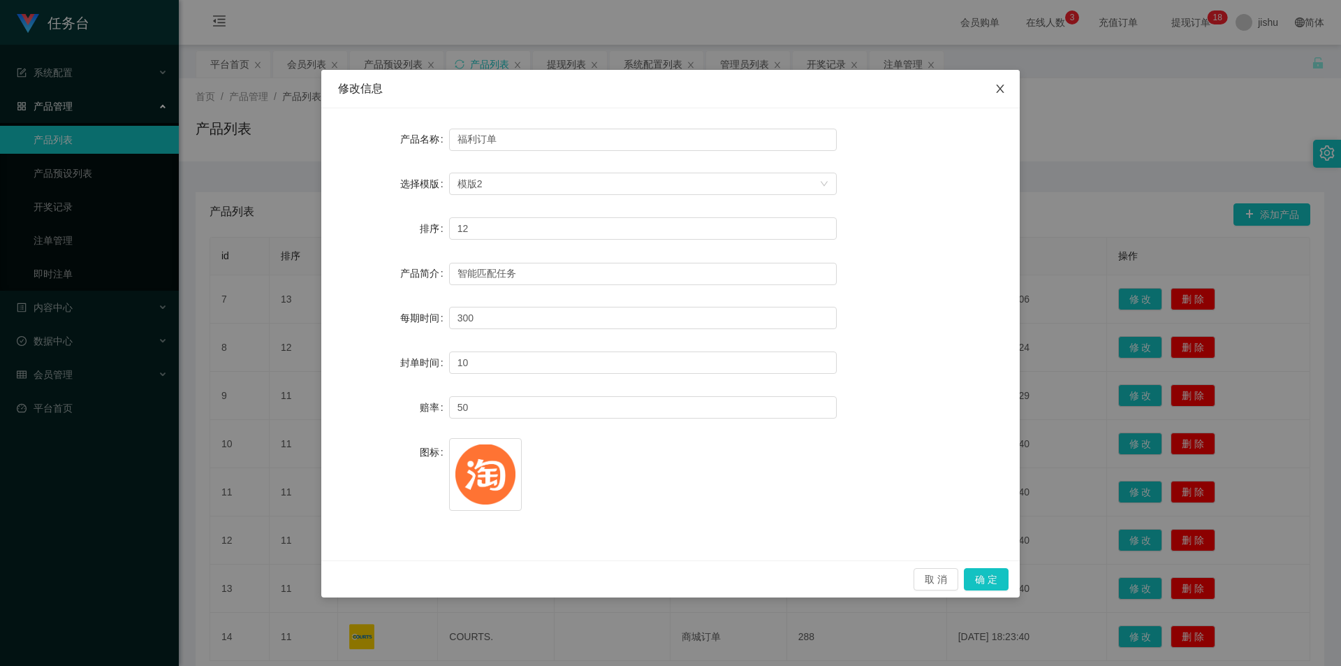
click at [1002, 87] on icon "图标: close" at bounding box center [1000, 89] width 8 height 8
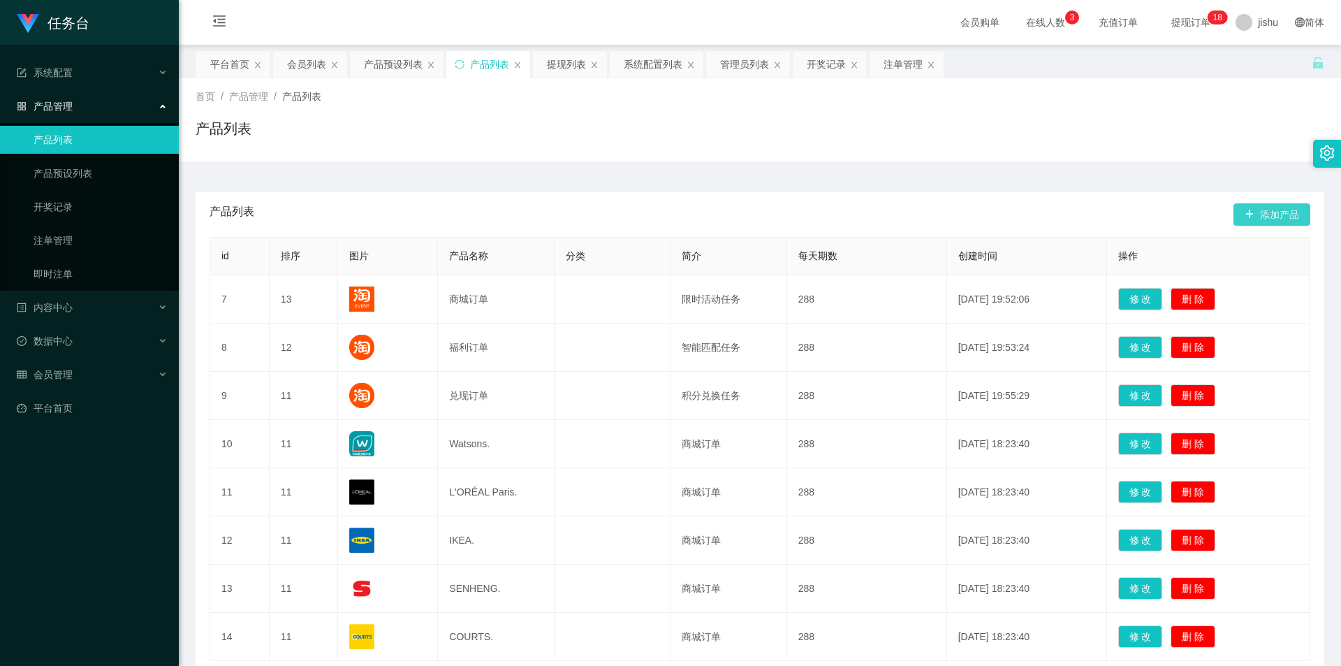
click at [1254, 208] on button "添加产品" at bounding box center [1272, 214] width 77 height 22
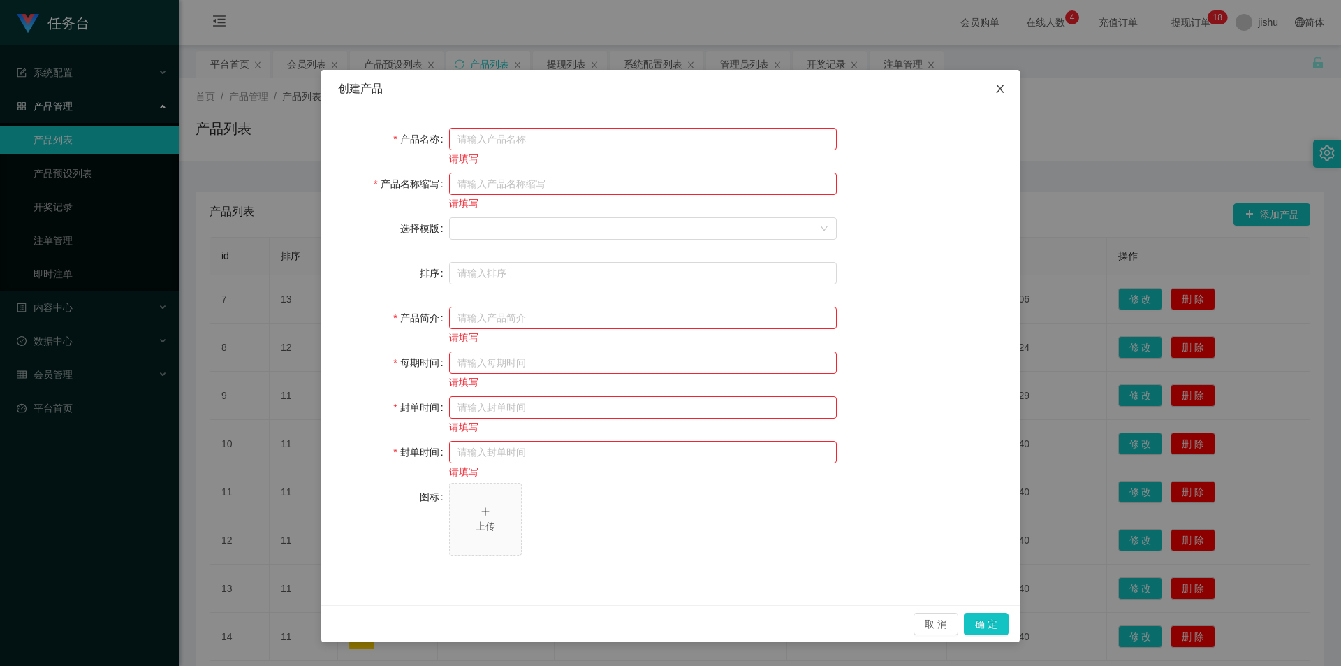
click at [1000, 89] on icon "图标: close" at bounding box center [1000, 89] width 8 height 8
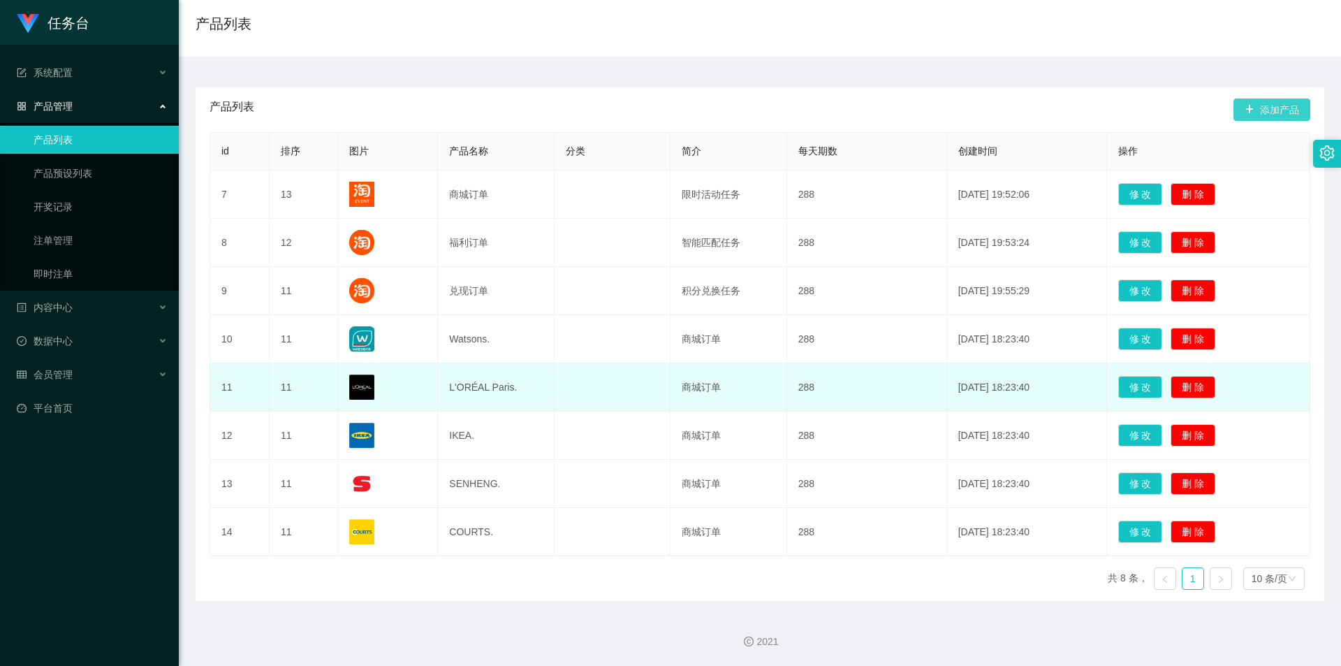
scroll to position [0, 0]
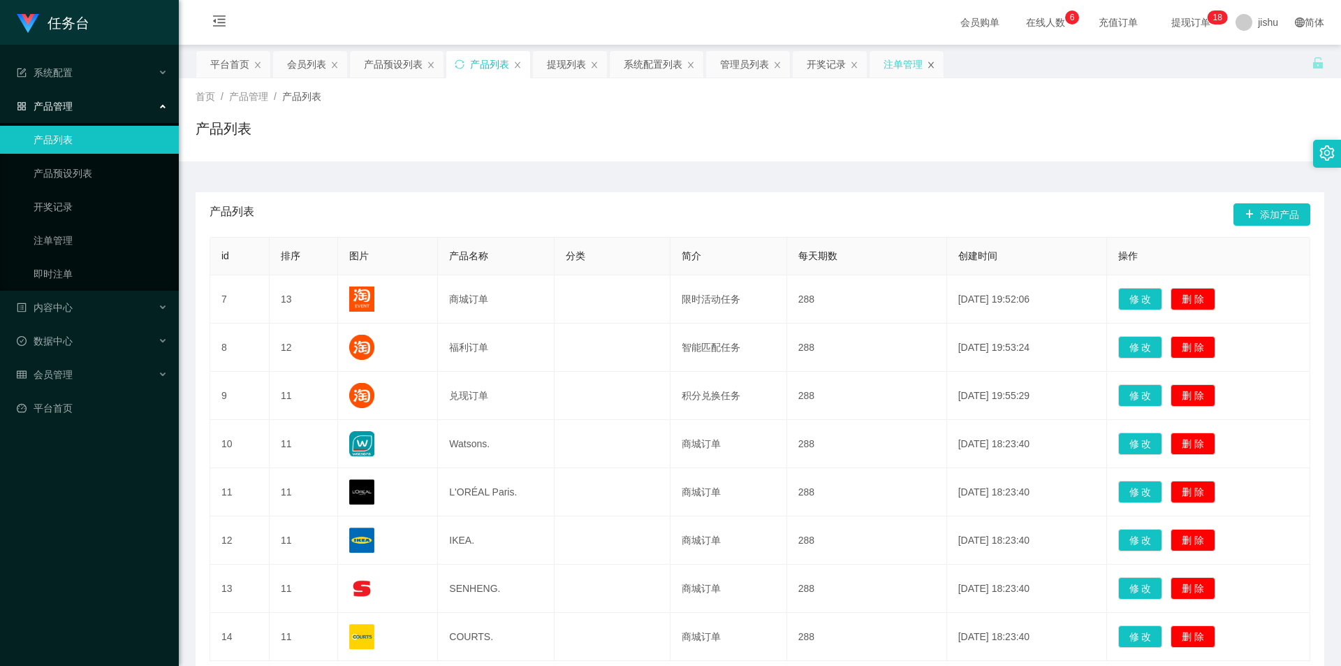
click at [935, 65] on icon "图标: close" at bounding box center [931, 65] width 8 height 8
click at [854, 66] on icon "图标: close" at bounding box center [854, 65] width 8 height 8
click at [775, 66] on icon "图标: close" at bounding box center [777, 65] width 8 height 8
click at [692, 65] on icon "图标: close" at bounding box center [691, 65] width 8 height 8
click at [597, 65] on icon "图标: close" at bounding box center [594, 65] width 8 height 8
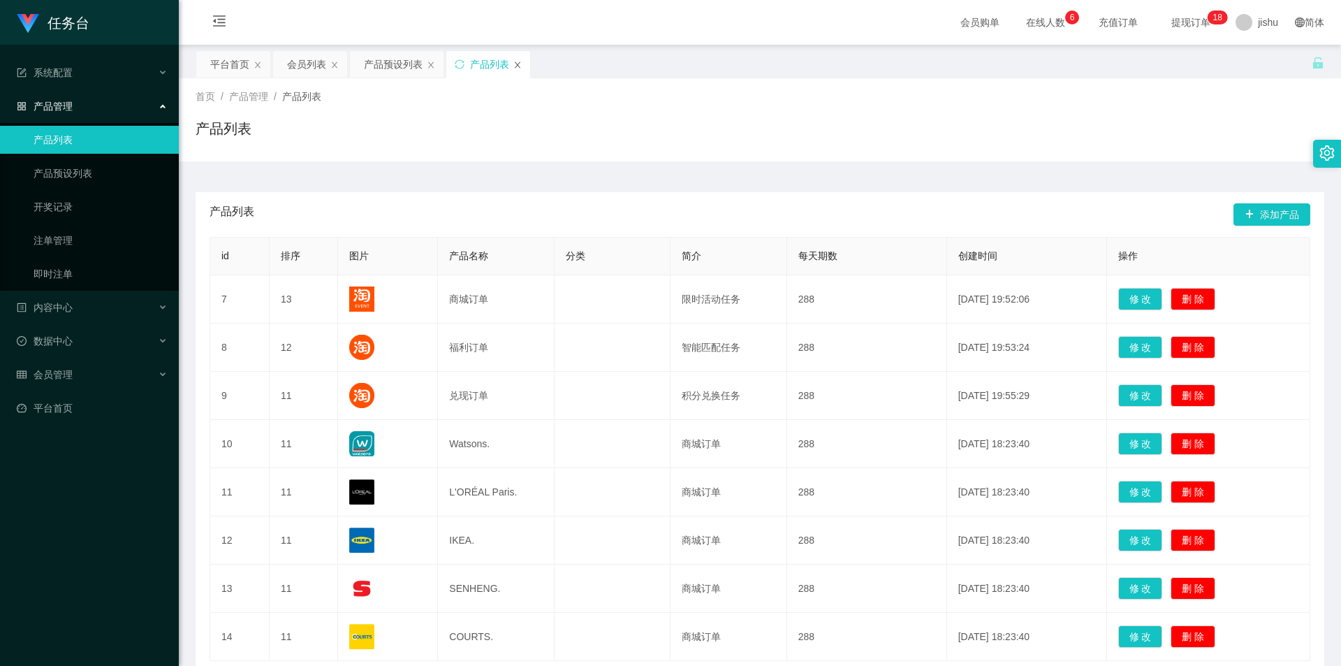
click at [517, 66] on icon "图标: close" at bounding box center [517, 65] width 8 height 8
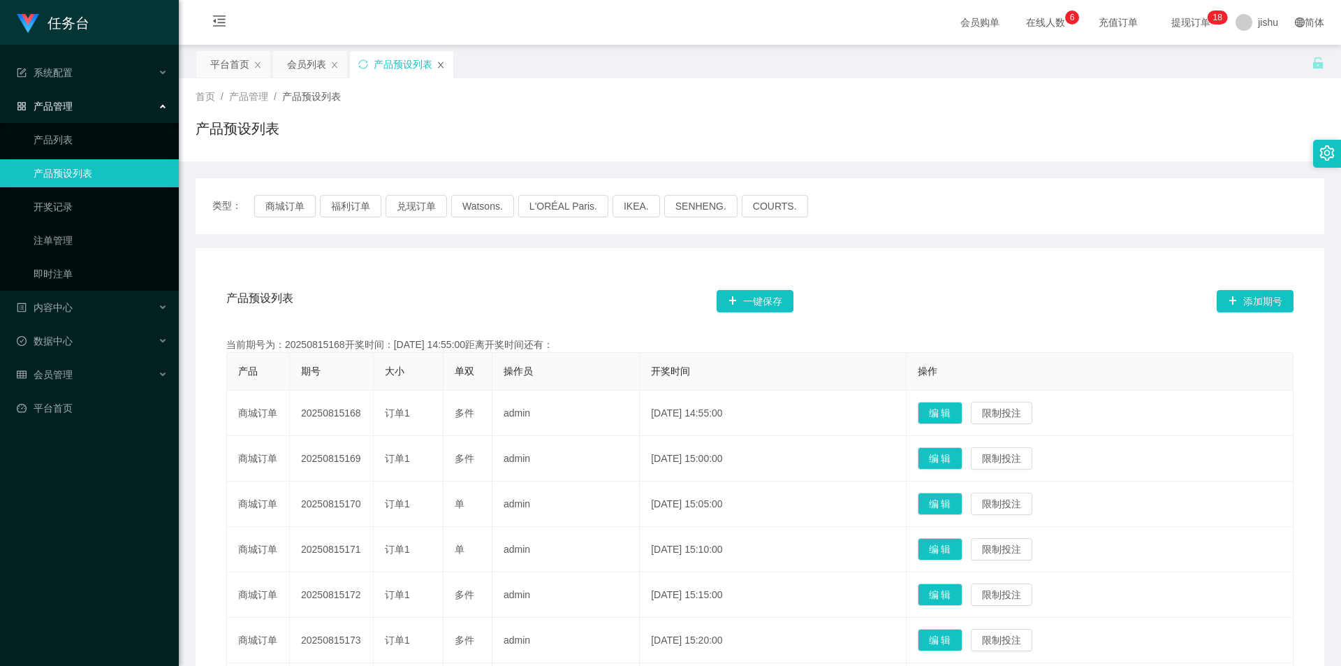
click at [437, 64] on icon "图标: close" at bounding box center [441, 65] width 8 height 8
